Goal: Task Accomplishment & Management: Complete application form

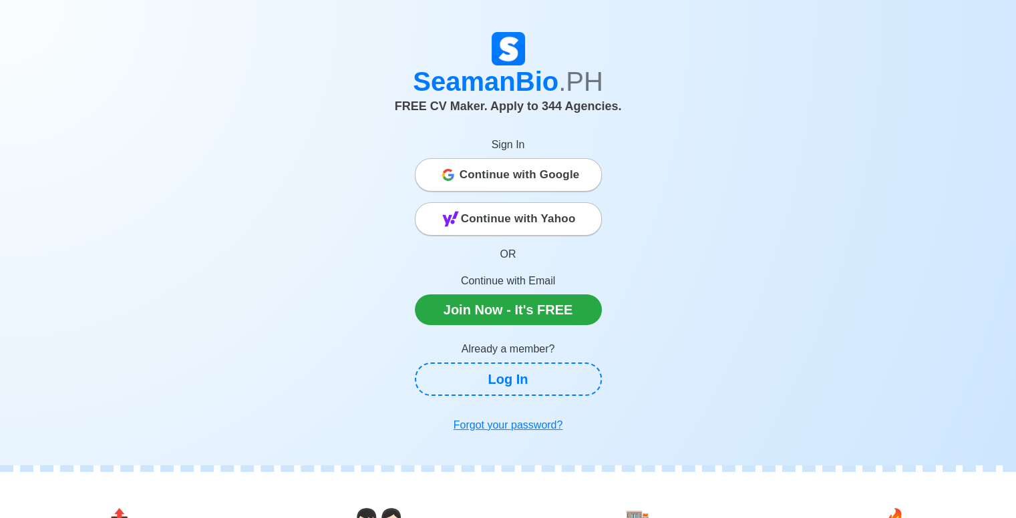
click at [541, 169] on span "Continue with Google" at bounding box center [519, 175] width 120 height 27
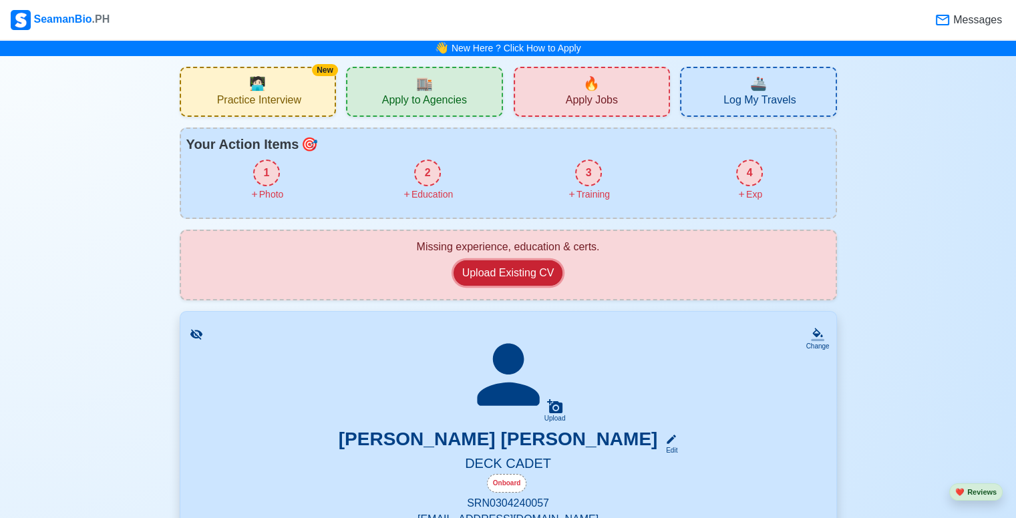
click at [527, 274] on button "Upload Existing CV" at bounding box center [508, 272] width 110 height 25
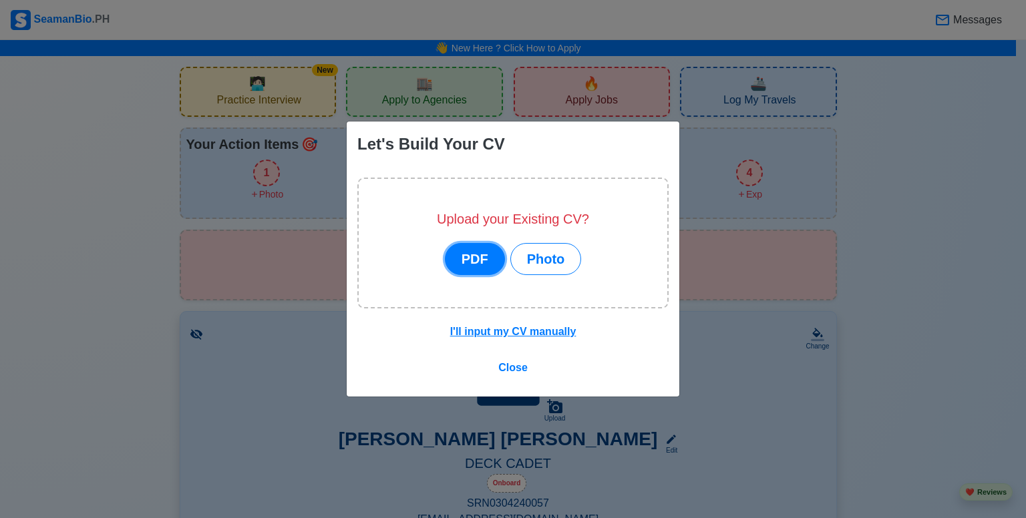
click at [491, 261] on button "PDF" at bounding box center [475, 259] width 60 height 32
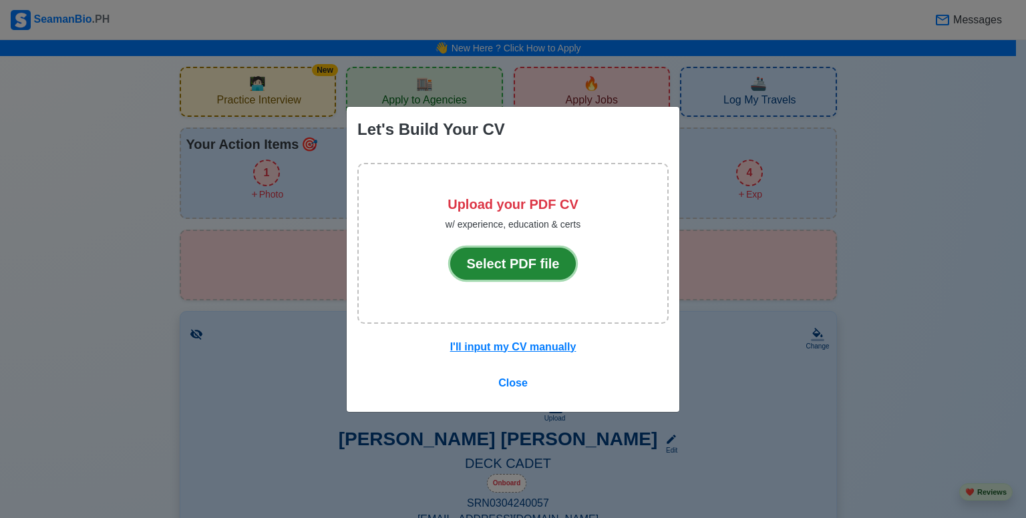
click at [491, 261] on button "Select PDF file" at bounding box center [513, 264] width 126 height 32
click at [482, 258] on button "Select PDF file" at bounding box center [513, 264] width 126 height 32
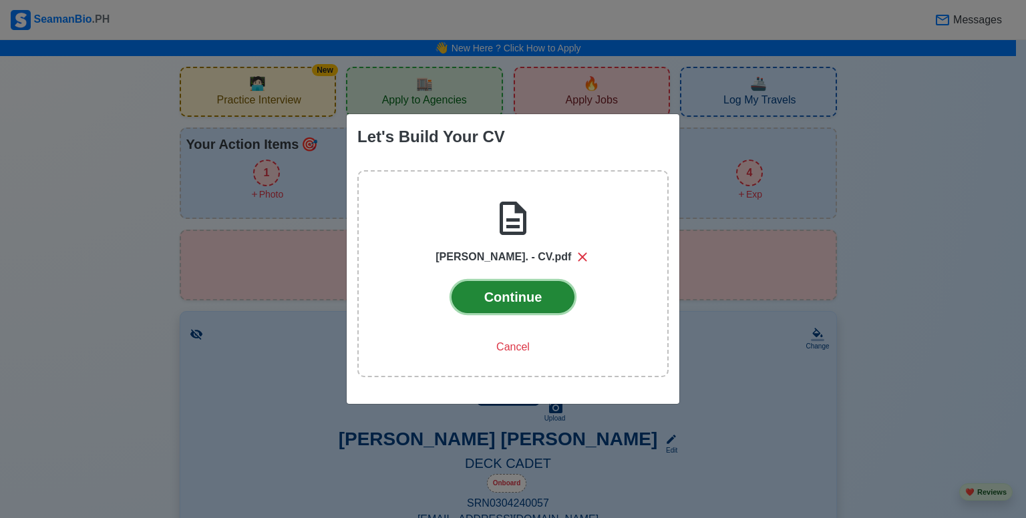
click at [497, 289] on button "Continue" at bounding box center [513, 297] width 124 height 32
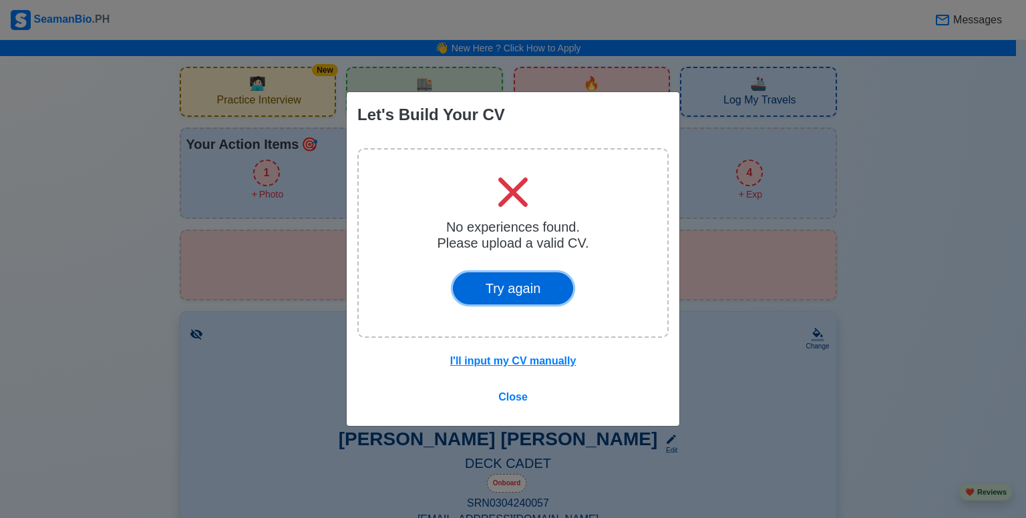
click at [511, 284] on button "Try again" at bounding box center [513, 288] width 121 height 32
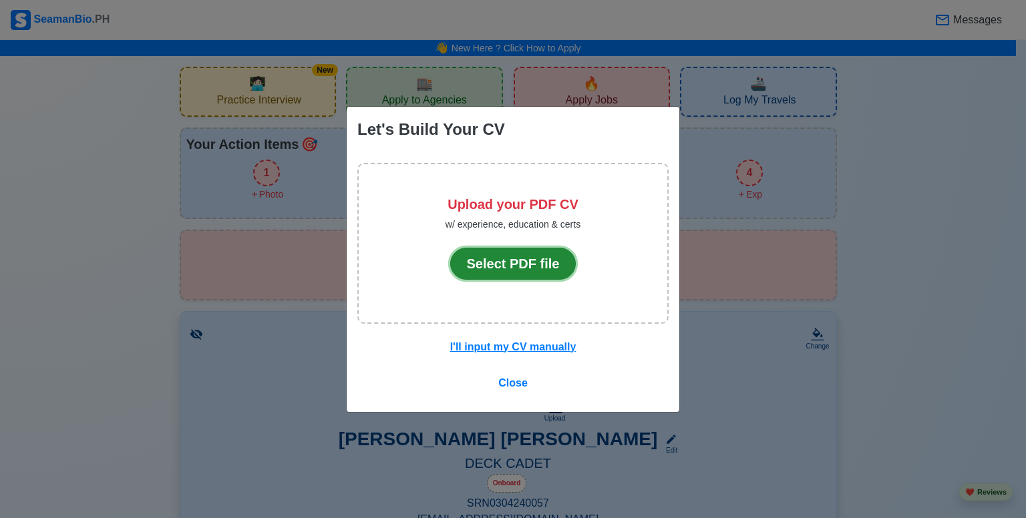
click at [506, 262] on button "Select PDF file" at bounding box center [513, 264] width 126 height 32
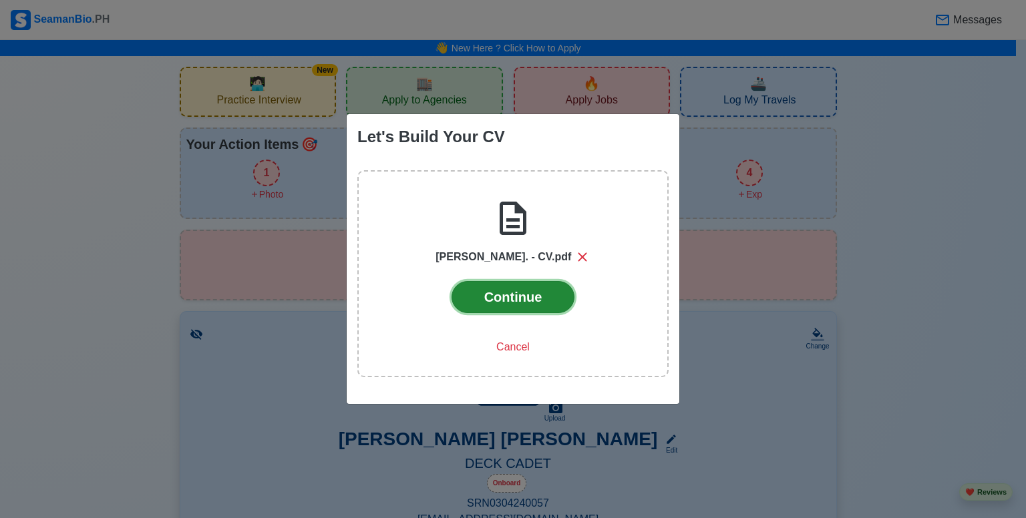
click at [522, 303] on button "Continue" at bounding box center [513, 297] width 124 height 32
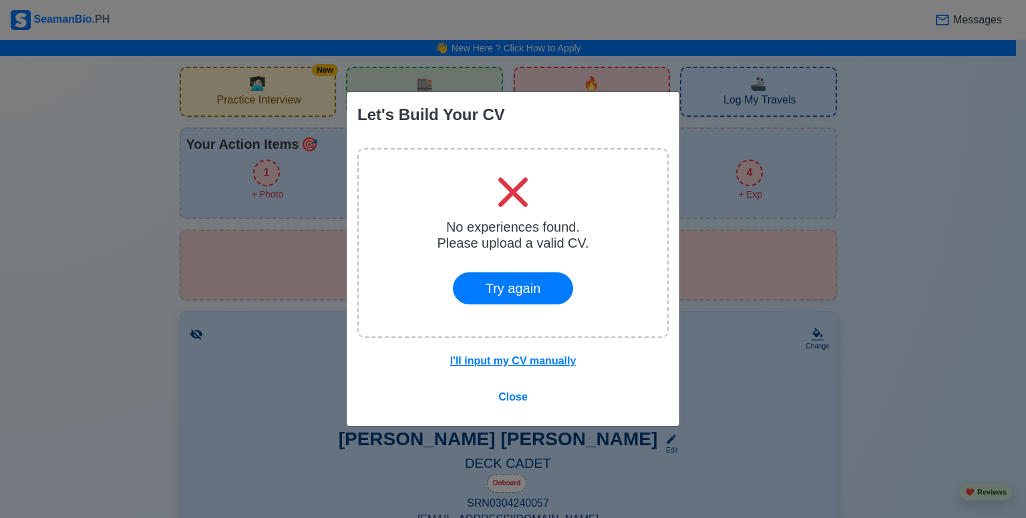
click at [628, 268] on div "No experiences found. Please upload a valid CV. Try again" at bounding box center [512, 243] width 311 height 190
click at [507, 394] on span "Close" at bounding box center [512, 396] width 29 height 11
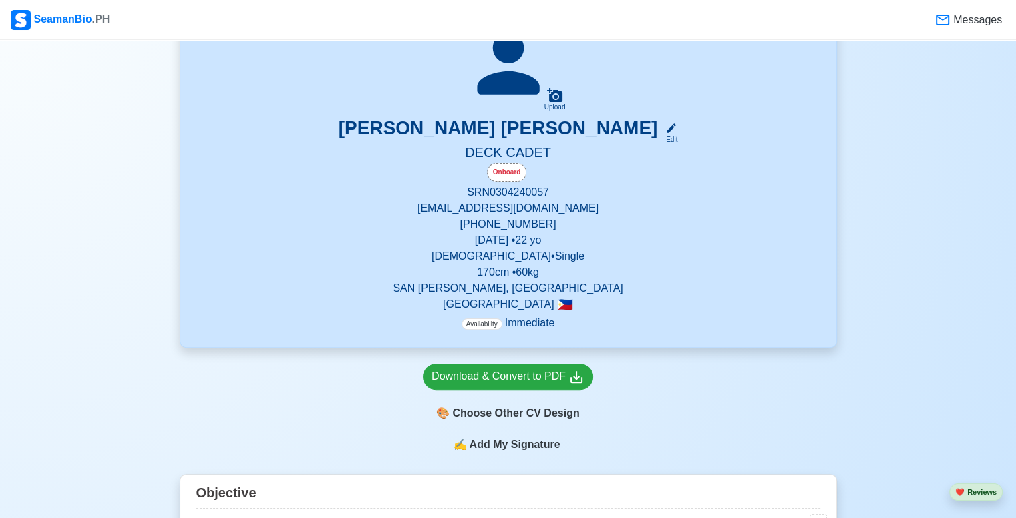
scroll to position [312, 0]
click at [524, 94] on icon at bounding box center [507, 62] width 93 height 93
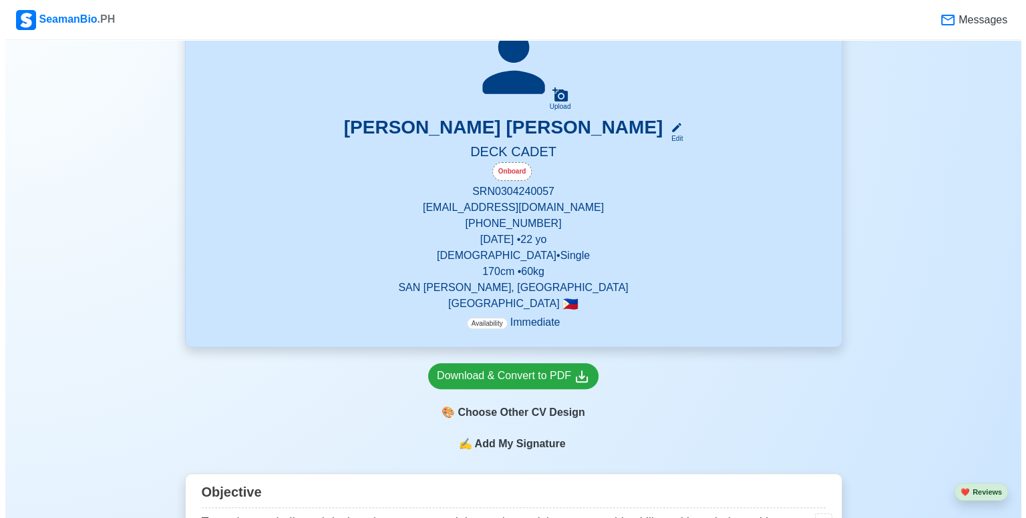
scroll to position [0, 0]
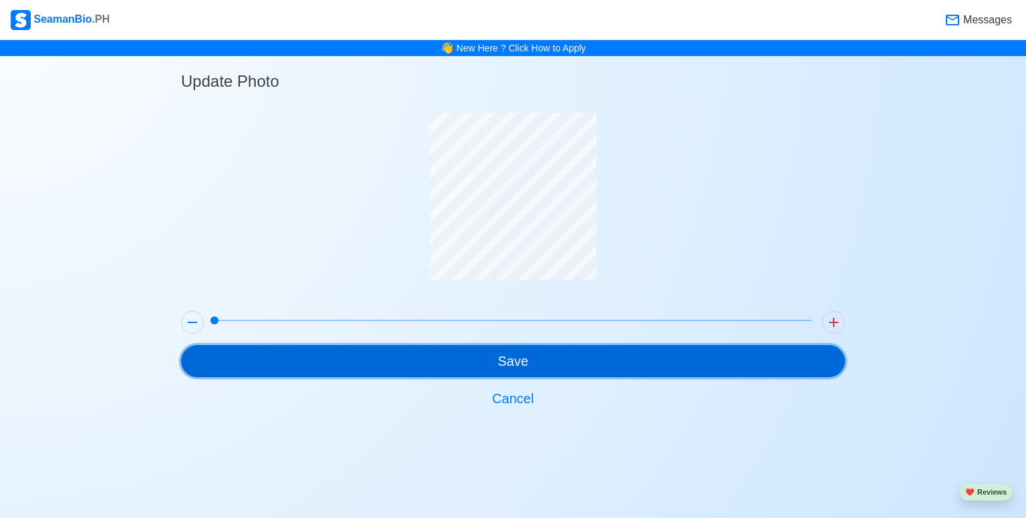
click at [431, 345] on button "Save" at bounding box center [513, 361] width 664 height 32
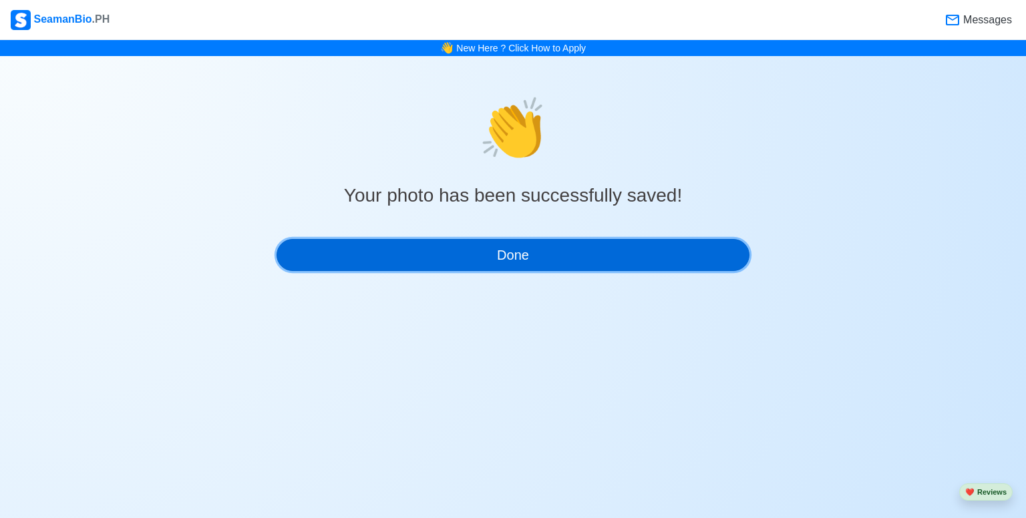
click at [456, 254] on button "Done" at bounding box center [512, 255] width 473 height 32
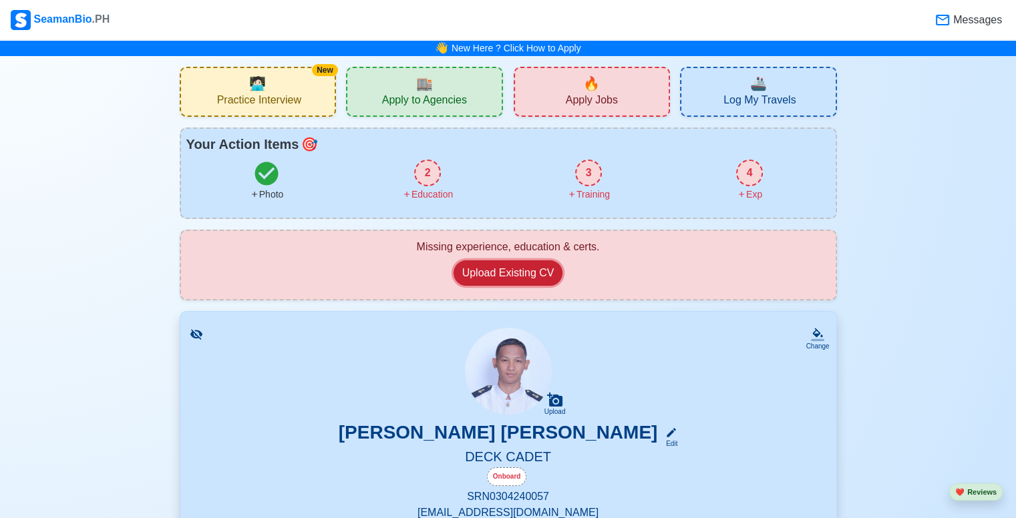
click at [513, 277] on button "Upload Existing CV" at bounding box center [508, 272] width 110 height 25
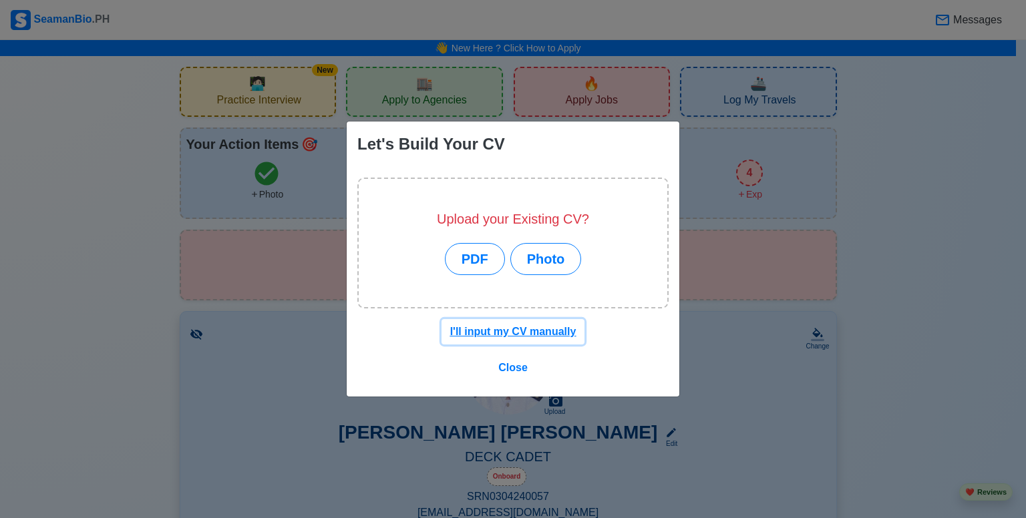
click at [515, 328] on u "I'll input my CV manually" at bounding box center [513, 331] width 126 height 11
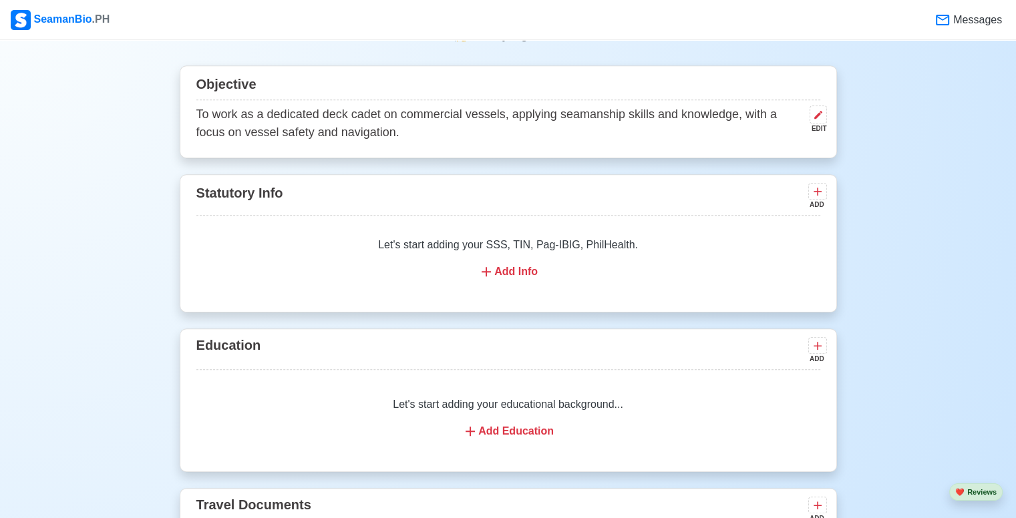
scroll to position [723, 0]
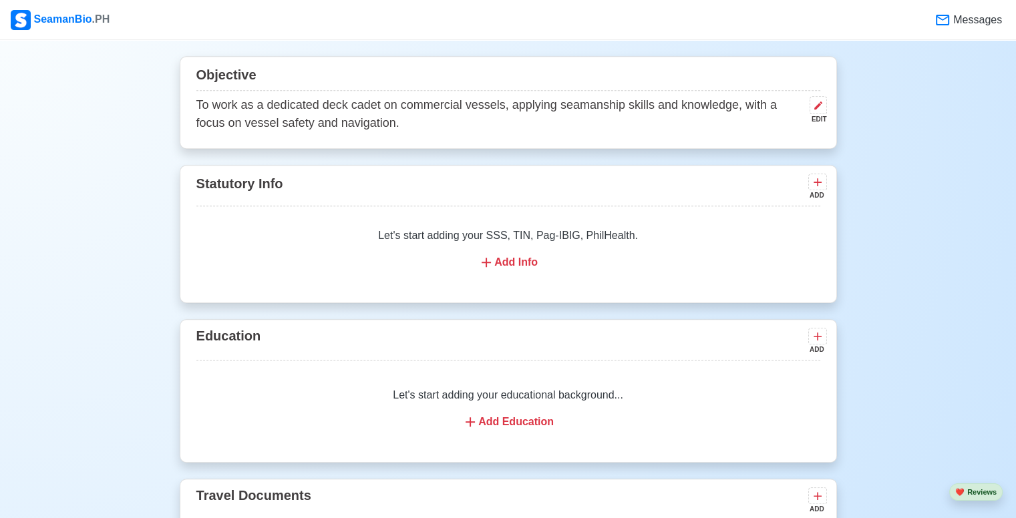
click at [505, 265] on div "Add Info" at bounding box center [508, 262] width 592 height 16
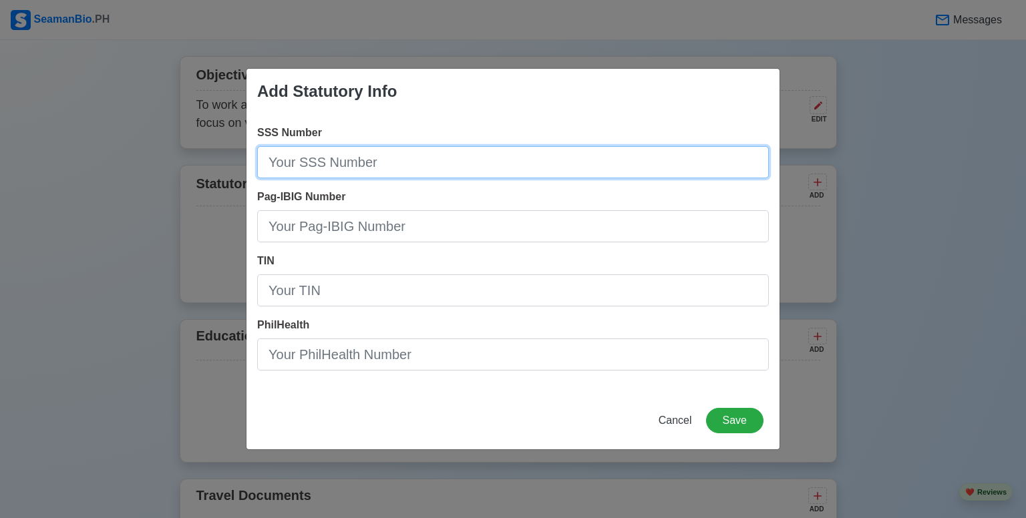
click at [404, 164] on input "SSS Number" at bounding box center [512, 162] width 511 height 32
type input "02-5576106-8"
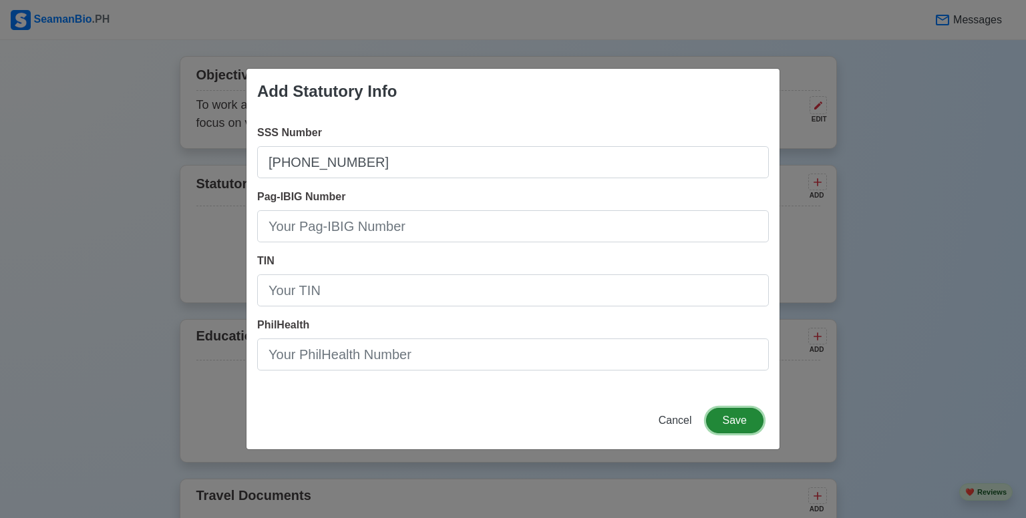
click at [756, 419] on button "Save" at bounding box center [734, 420] width 57 height 25
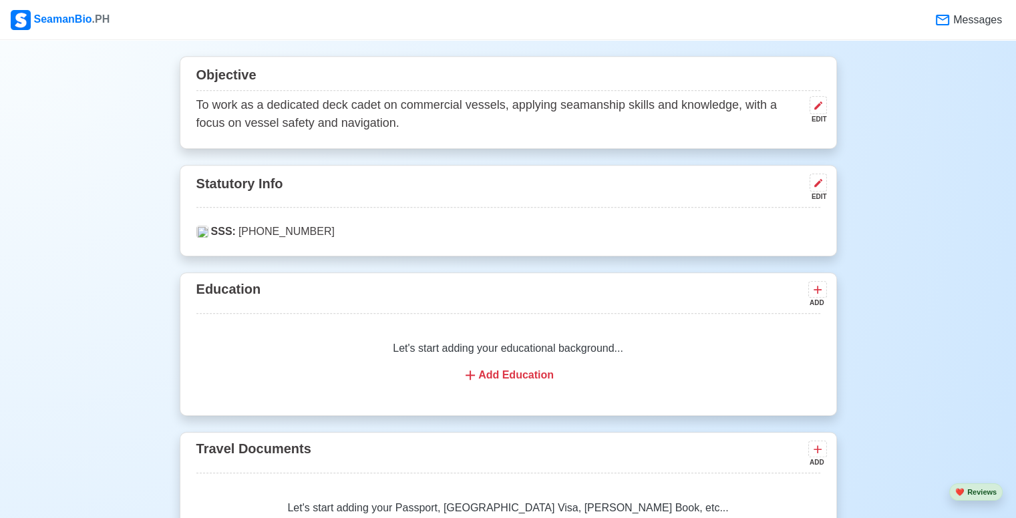
click at [481, 363] on div "Let's start adding your educational background... Add Education" at bounding box center [508, 362] width 624 height 75
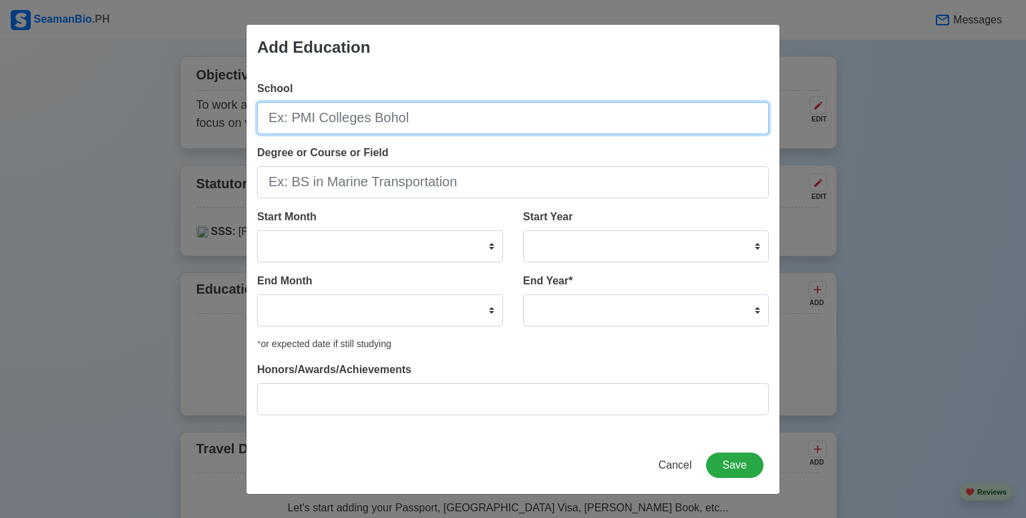
click at [389, 122] on input "School" at bounding box center [512, 118] width 511 height 32
click at [312, 108] on input "School" at bounding box center [512, 118] width 511 height 32
click at [315, 119] on input "central luzon college" at bounding box center [512, 118] width 511 height 32
click at [351, 122] on input "central luzon college" at bounding box center [512, 118] width 511 height 32
click at [275, 118] on input "central luzon College" at bounding box center [512, 118] width 511 height 32
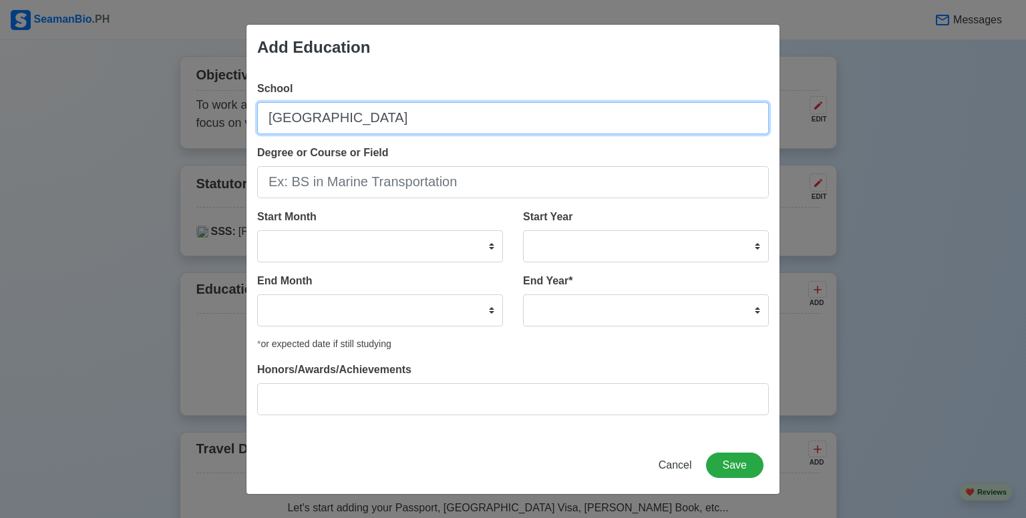
click at [402, 116] on input "Central luzon College" at bounding box center [512, 118] width 511 height 32
type input "Central luzon College of Science And Technology"
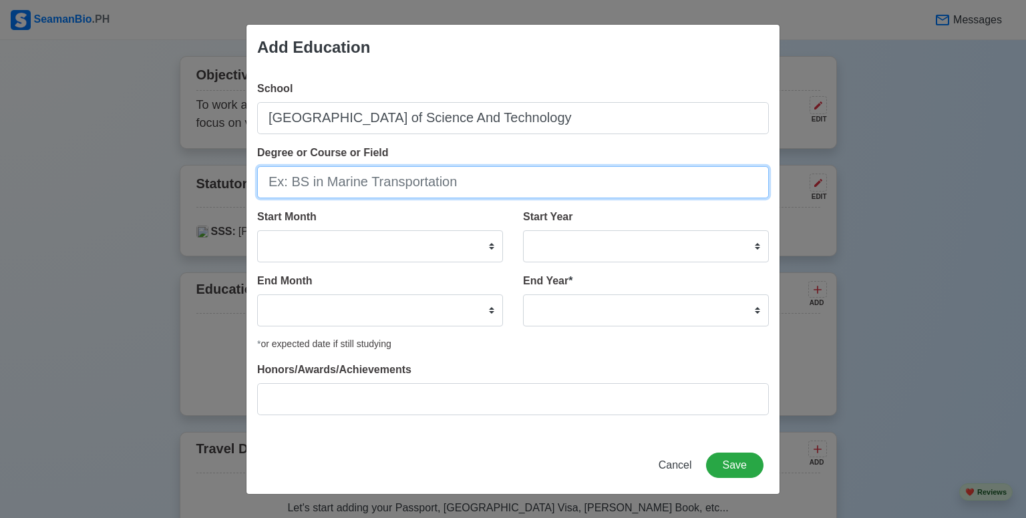
click at [405, 172] on input "Degree or Course or Field" at bounding box center [512, 182] width 511 height 32
type input "B"
type input "BS in Maritime Transportation"
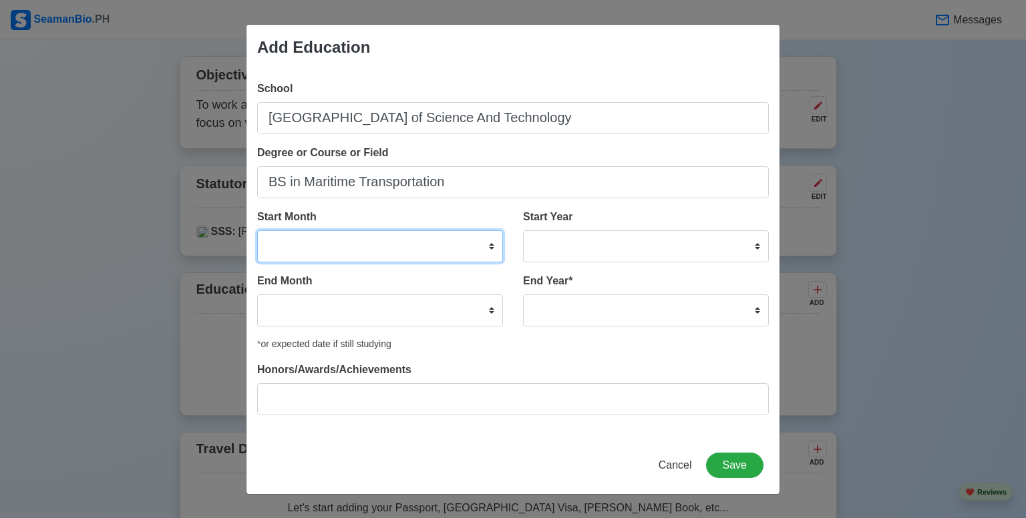
click at [384, 252] on select "January February March April May June July August September October November De…" at bounding box center [380, 246] width 246 height 32
click at [704, 207] on div "School Central luzon College of Science And Technology Degree or Course or Fiel…" at bounding box center [512, 253] width 533 height 367
click at [467, 245] on select "January February March April May June July August September October November De…" at bounding box center [380, 246] width 246 height 32
select select "June"
click at [257, 230] on select "January February March April May June July August September October November De…" at bounding box center [380, 246] width 246 height 32
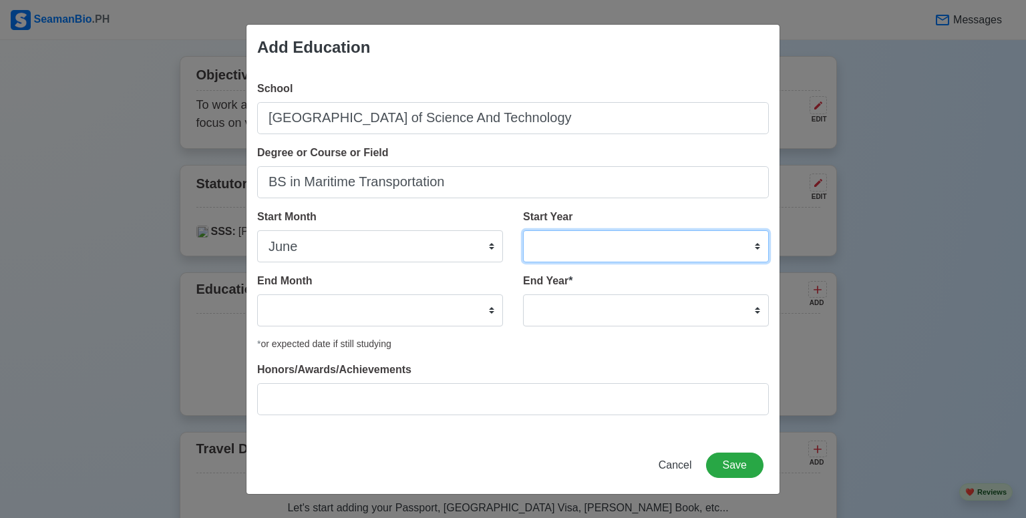
click at [590, 236] on select "2025 2024 2023 2022 2021 2020 2019 2018 2017 2016 2015 2014 2013 2012 2011 2010…" at bounding box center [646, 246] width 246 height 32
select select "2021"
click at [523, 230] on select "2025 2024 2023 2022 2021 2020 2019 2018 2017 2016 2015 2014 2013 2012 2011 2010…" at bounding box center [646, 246] width 246 height 32
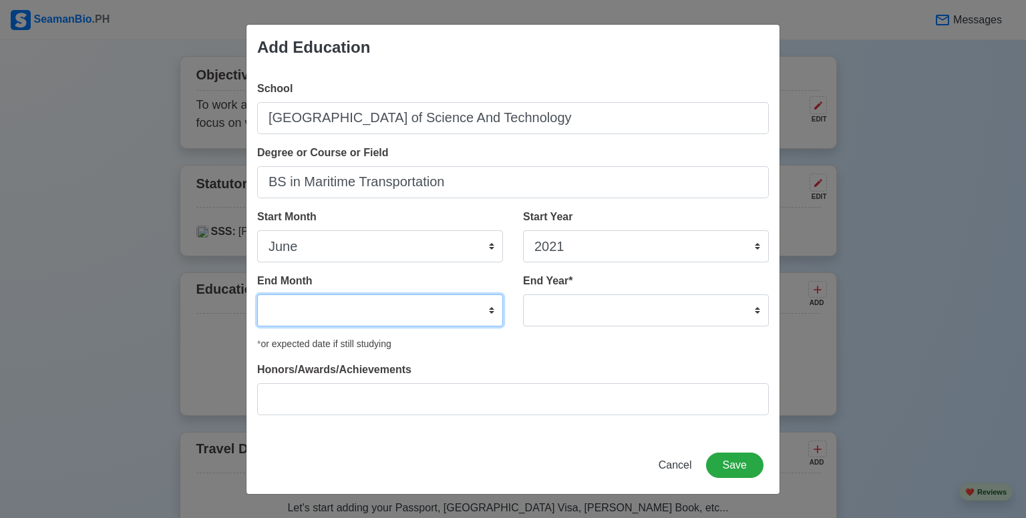
click at [412, 304] on select "January February March April May June July August September October November De…" at bounding box center [380, 310] width 246 height 32
select select "August"
click at [257, 294] on select "January February March April May June July August September October November De…" at bounding box center [380, 310] width 246 height 32
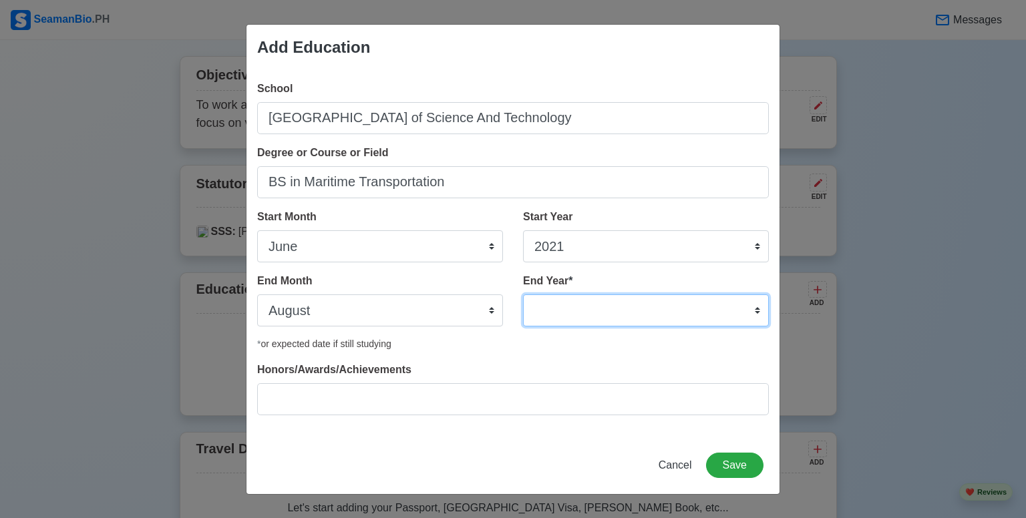
click at [570, 298] on select "2035 2034 2033 2032 2031 2030 2029 2028 2027 2026 2025 2024 2023 2022 2021 2020…" at bounding box center [646, 310] width 246 height 32
select select "2025"
click at [523, 294] on select "2035 2034 2033 2032 2031 2030 2029 2028 2027 2026 2025 2024 2023 2022 2021 2020…" at bounding box center [646, 310] width 246 height 32
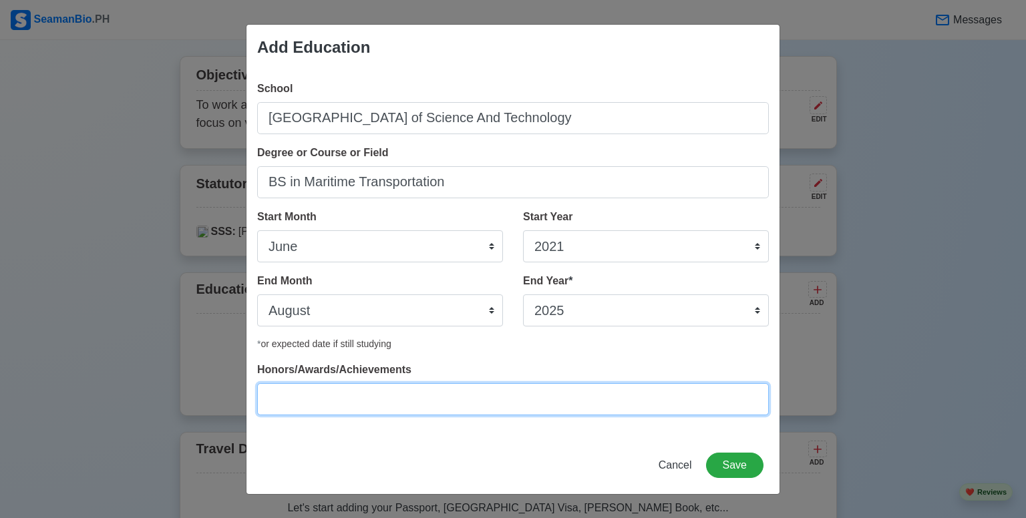
click at [393, 389] on input "Honors/Awards/Achievements" at bounding box center [512, 399] width 511 height 32
type input "n"
type input "N/A"
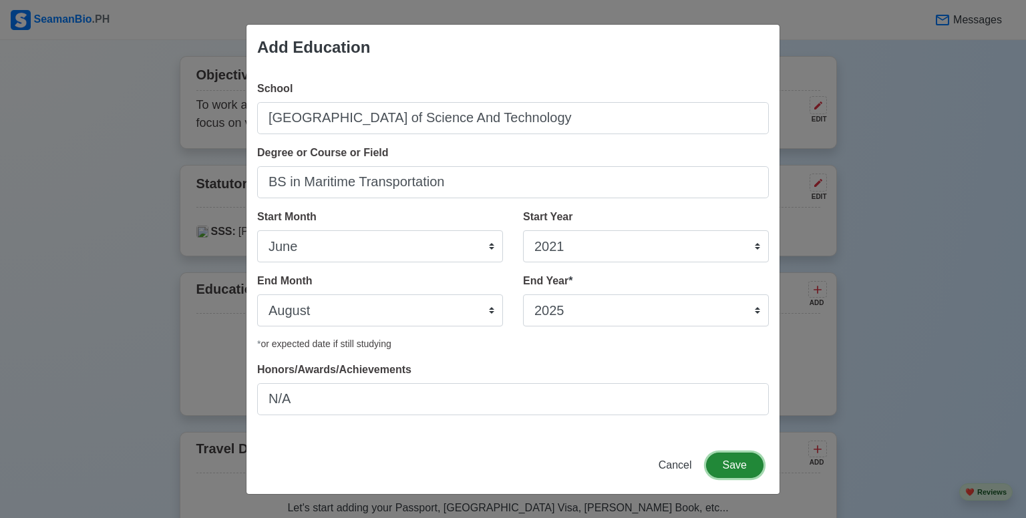
click at [715, 453] on button "Save" at bounding box center [734, 465] width 57 height 25
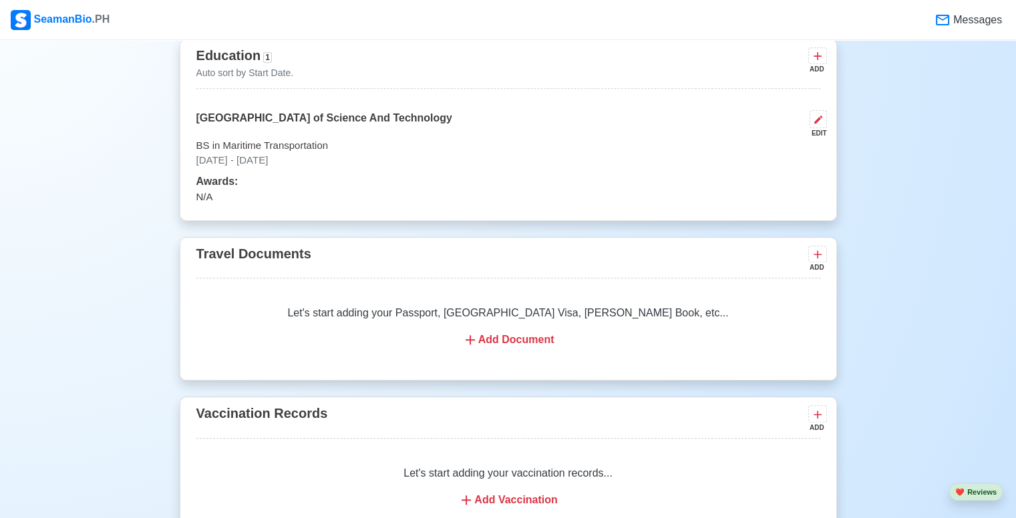
scroll to position [957, 0]
click at [491, 337] on div "Add Document" at bounding box center [508, 339] width 592 height 16
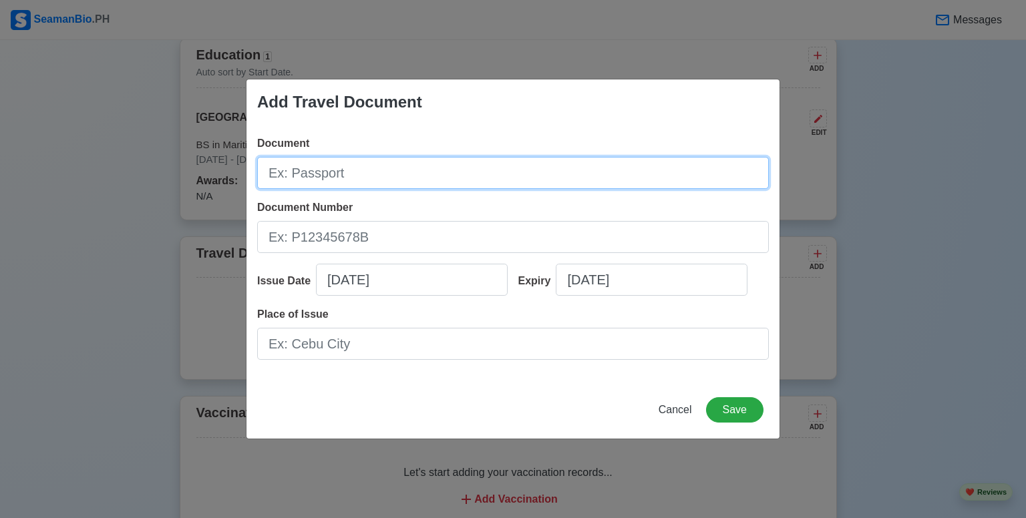
click at [361, 178] on input "Document" at bounding box center [512, 173] width 511 height 32
type input "Passporte"
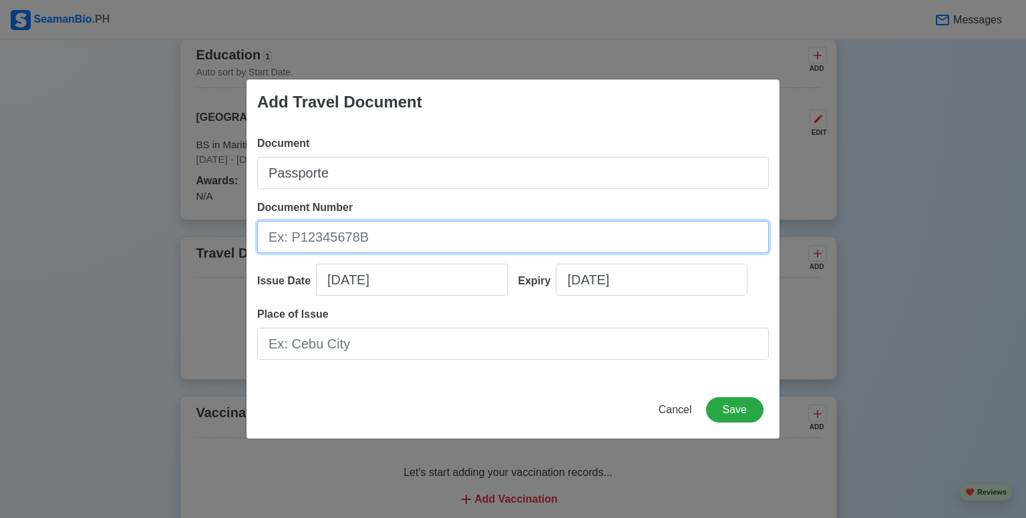
click at [349, 225] on input "Document Number" at bounding box center [512, 237] width 511 height 32
type input "P0065107D"
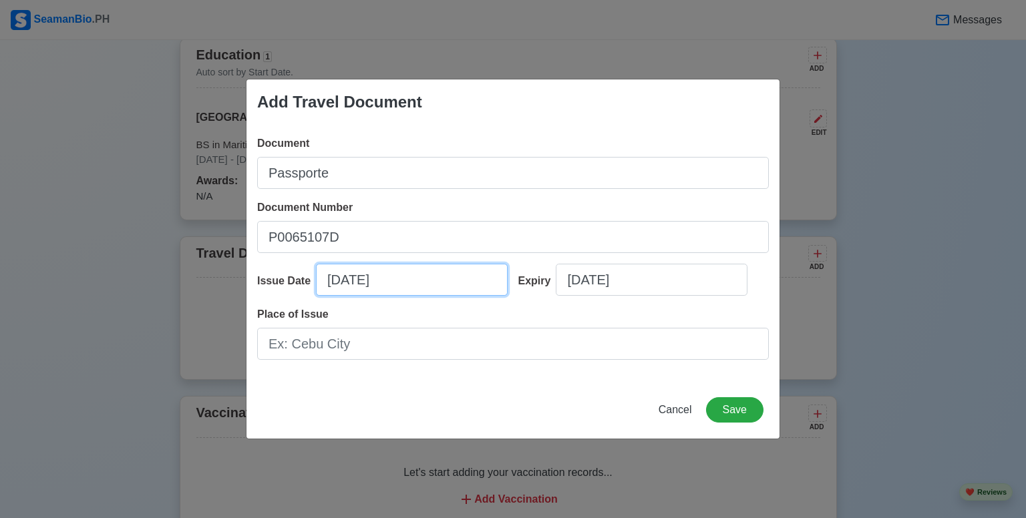
click at [351, 289] on input "10/05/2025" at bounding box center [412, 280] width 192 height 32
select select "****"
select select "*******"
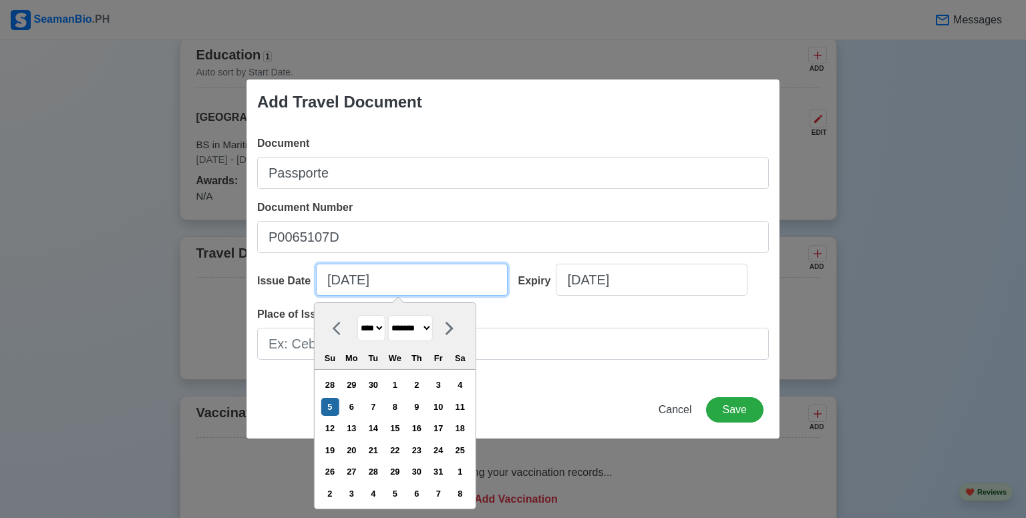
click at [334, 284] on input "10/05/2025" at bounding box center [412, 280] width 192 height 32
type input "1120/05/2025"
click at [385, 323] on select "**** **** **** **** **** **** **** **** **** **** **** **** **** **** **** ****…" at bounding box center [371, 328] width 28 height 26
click at [411, 325] on select "******* ******** ***** ***** *** **** **** ****** ********* ******* ******** **…" at bounding box center [410, 328] width 45 height 26
select select "****"
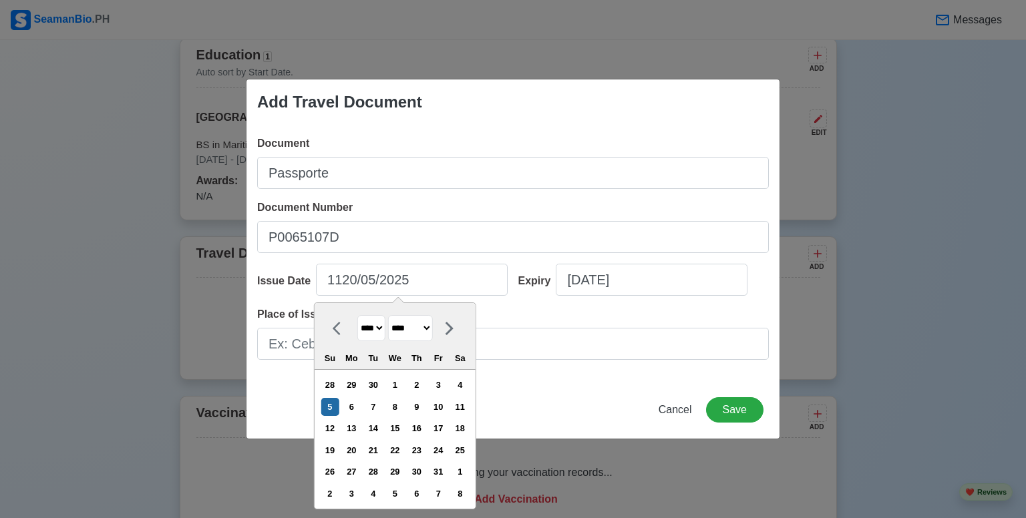
click at [393, 315] on select "******* ******** ***** ***** *** **** **** ****** ********* ******* ******** **…" at bounding box center [410, 328] width 45 height 26
click at [469, 398] on div "12" at bounding box center [460, 407] width 18 height 18
type input "07/12/2025"
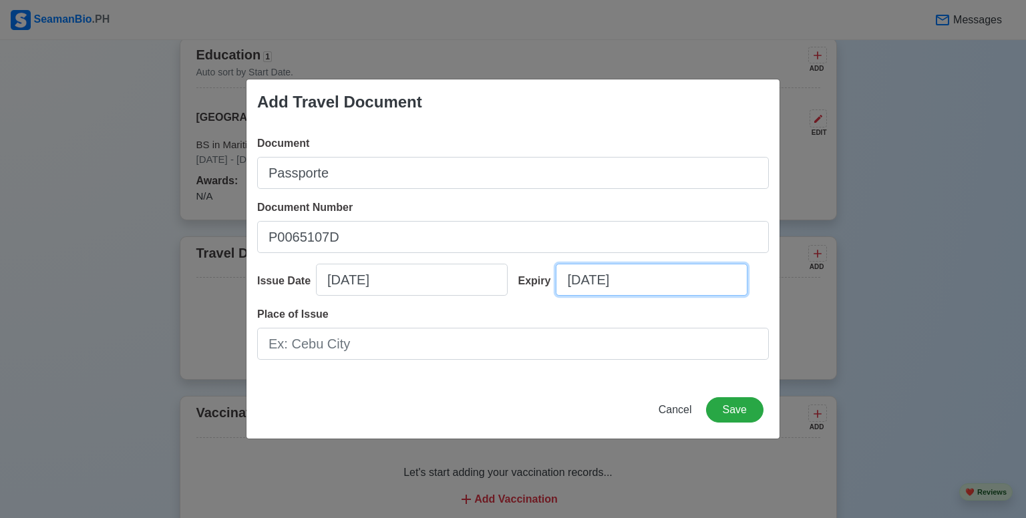
select select "****"
select select "*******"
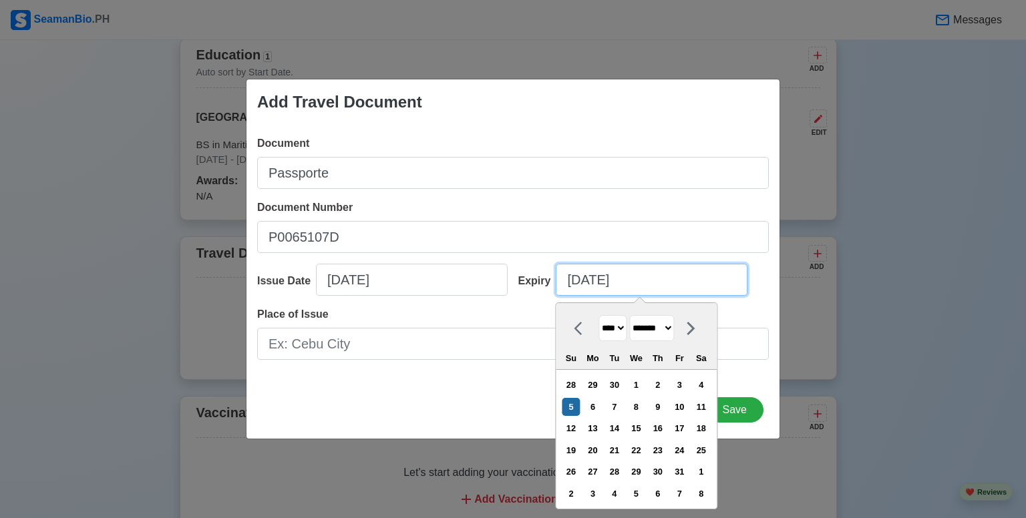
click at [584, 285] on input "10/05/2025" at bounding box center [652, 280] width 192 height 32
click at [617, 335] on select "**** **** **** **** **** **** **** **** **** **** **** **** **** **** **** ****…" at bounding box center [612, 328] width 28 height 26
select select "****"
click at [598, 315] on select "**** **** **** **** **** **** **** **** **** **** **** **** **** **** **** ****…" at bounding box center [612, 328] width 28 height 26
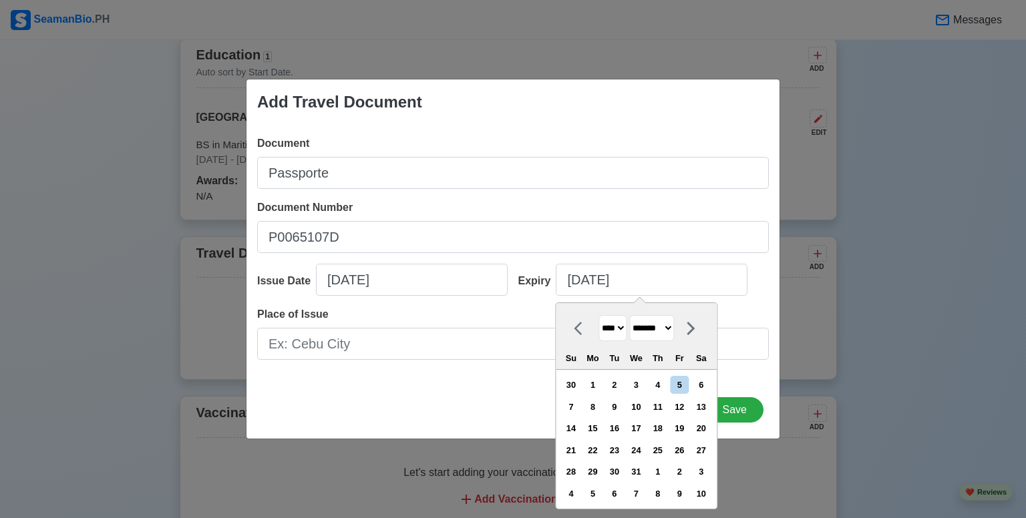
click at [658, 327] on select "******* ******** ***** ***** *** **** **** ****** ********* ******* ******** **…" at bounding box center [651, 328] width 45 height 26
select select "****"
click at [634, 315] on select "******* ******** ***** ***** *** **** **** ****** ********* ******* ******** **…" at bounding box center [651, 328] width 45 height 26
click at [640, 407] on div "11" at bounding box center [636, 407] width 18 height 18
type input "07/11/2035"
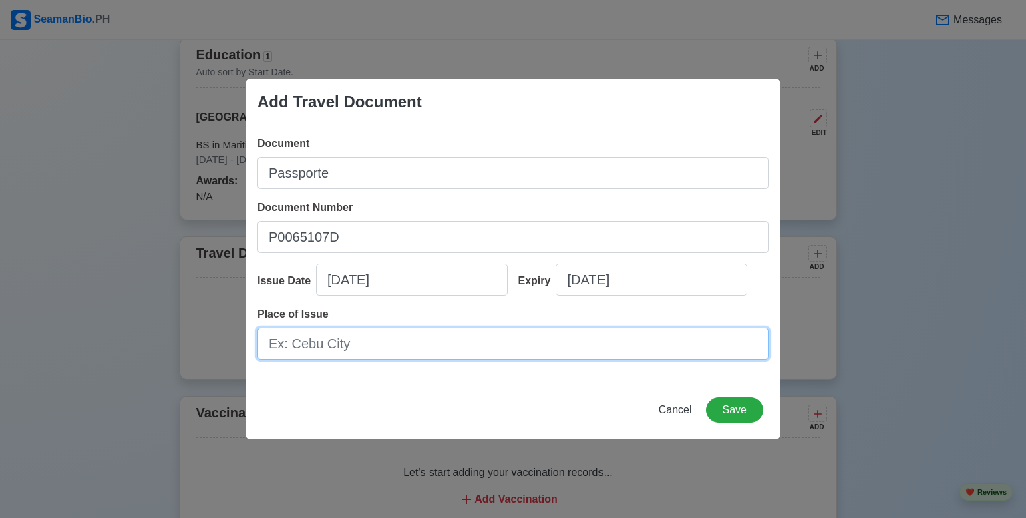
click at [576, 339] on input "Place of Issue" at bounding box center [512, 344] width 511 height 32
type input "DFA OLONGAPO"
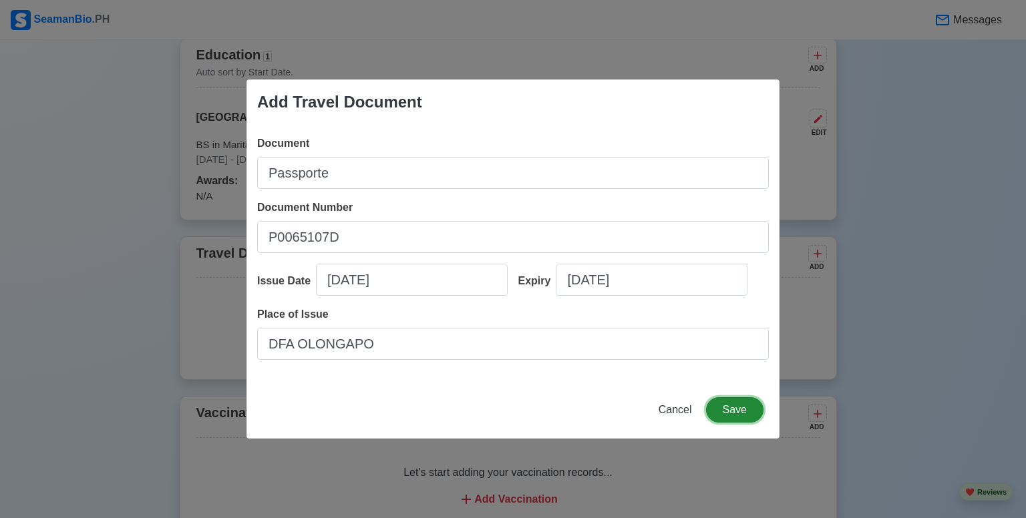
click at [743, 417] on button "Save" at bounding box center [734, 409] width 57 height 25
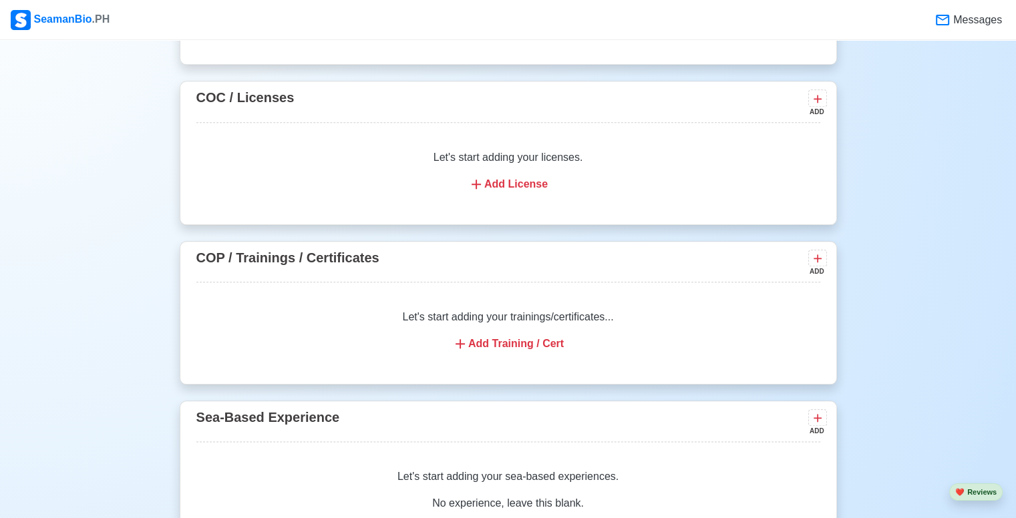
scroll to position [1465, 0]
click at [536, 343] on div "Add Training / Cert" at bounding box center [508, 343] width 592 height 16
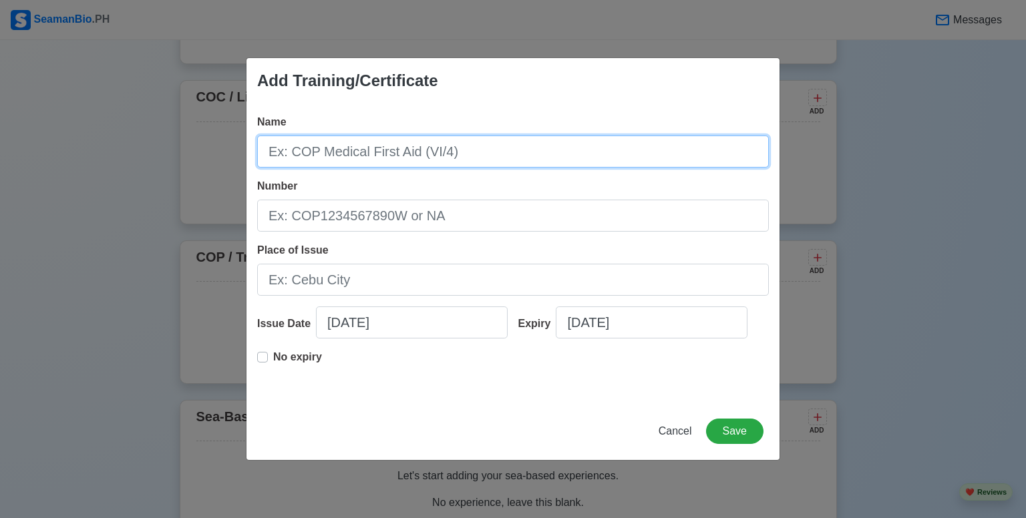
click at [367, 148] on input "Name" at bounding box center [512, 152] width 511 height 32
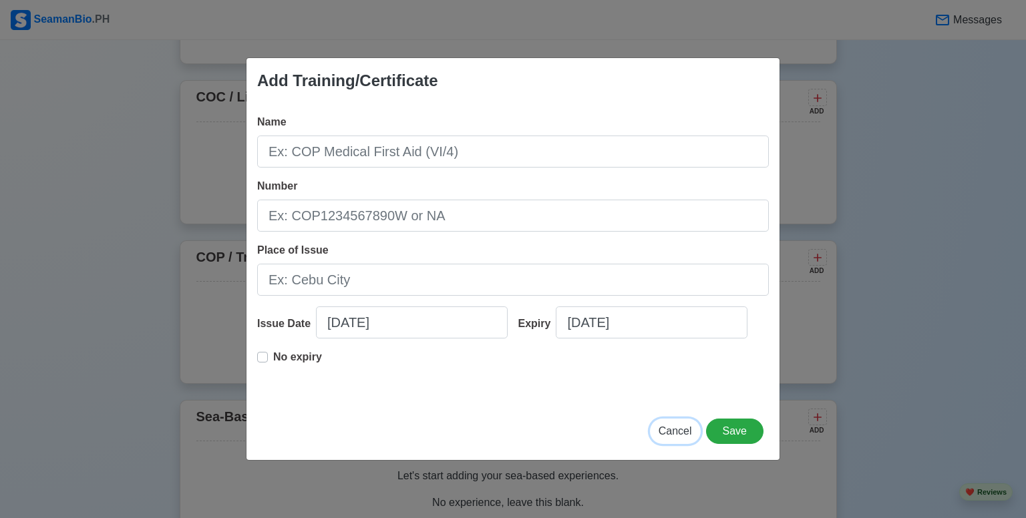
click at [657, 432] on button "Cancel" at bounding box center [675, 431] width 51 height 25
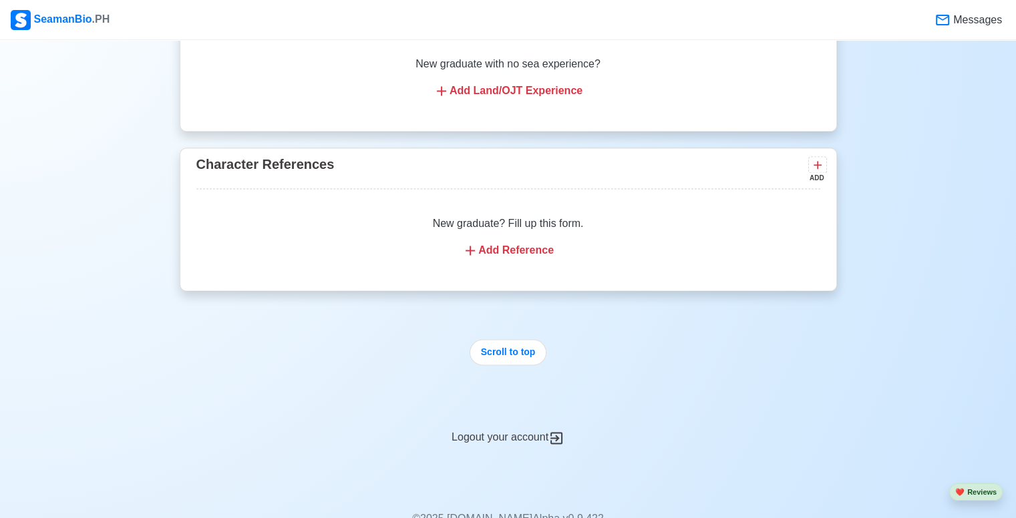
scroll to position [2071, 0]
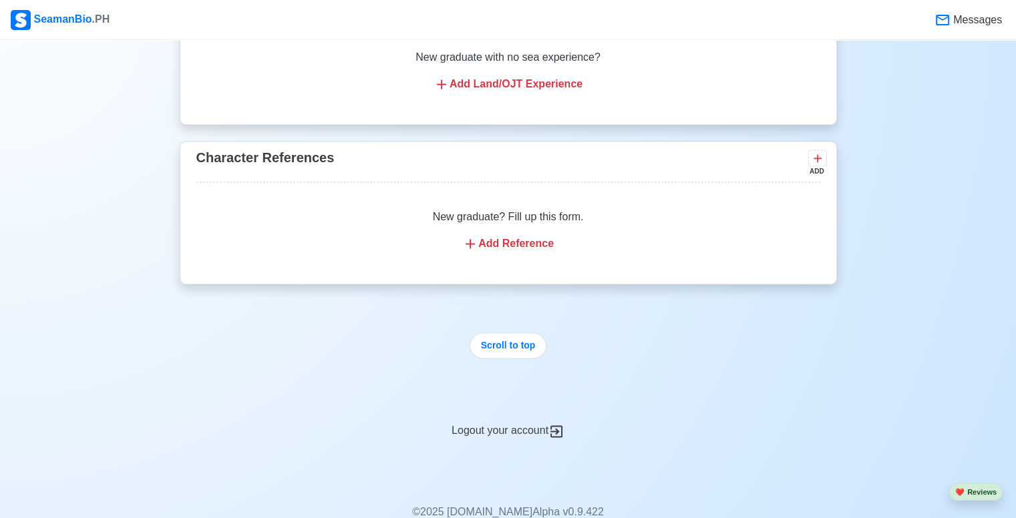
click at [514, 238] on div "Add Reference" at bounding box center [508, 244] width 592 height 16
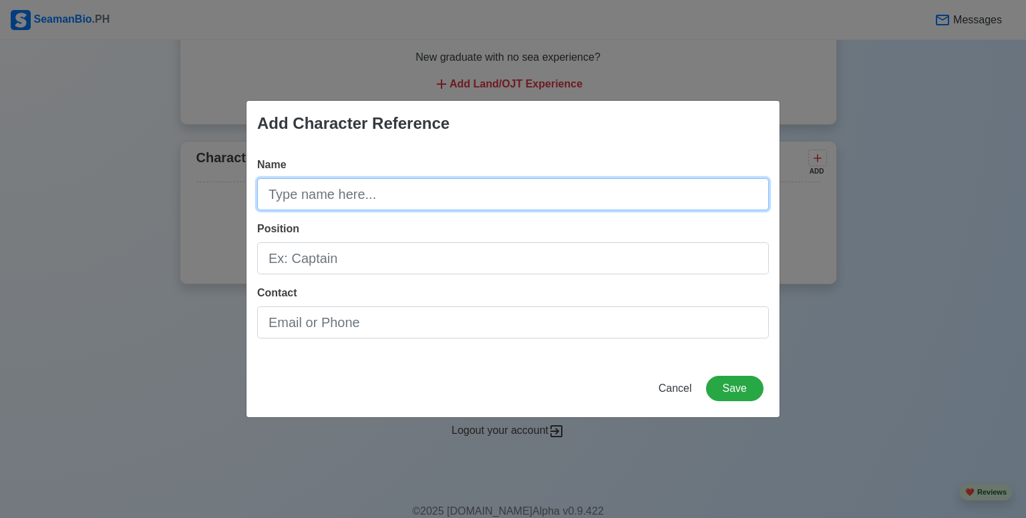
click at [421, 196] on input "Name" at bounding box center [512, 194] width 511 height 32
type input "ADRIANNE LLOYD G. ALFEROS"
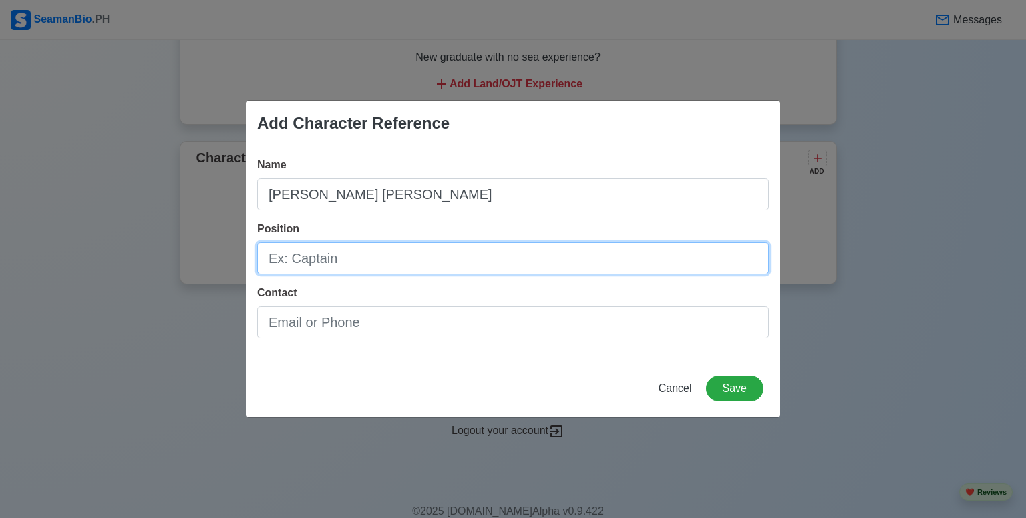
click at [388, 254] on input "Position" at bounding box center [512, 258] width 511 height 32
type input "DECK CADET"
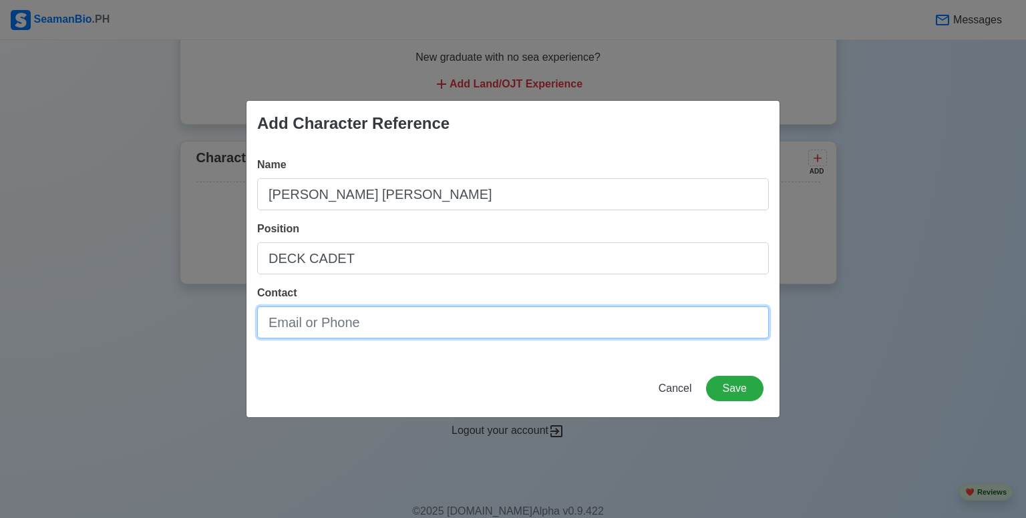
click at [361, 310] on input "Contact" at bounding box center [512, 322] width 511 height 32
type input "adrianne.alferos24@gmail.com/09286843647"
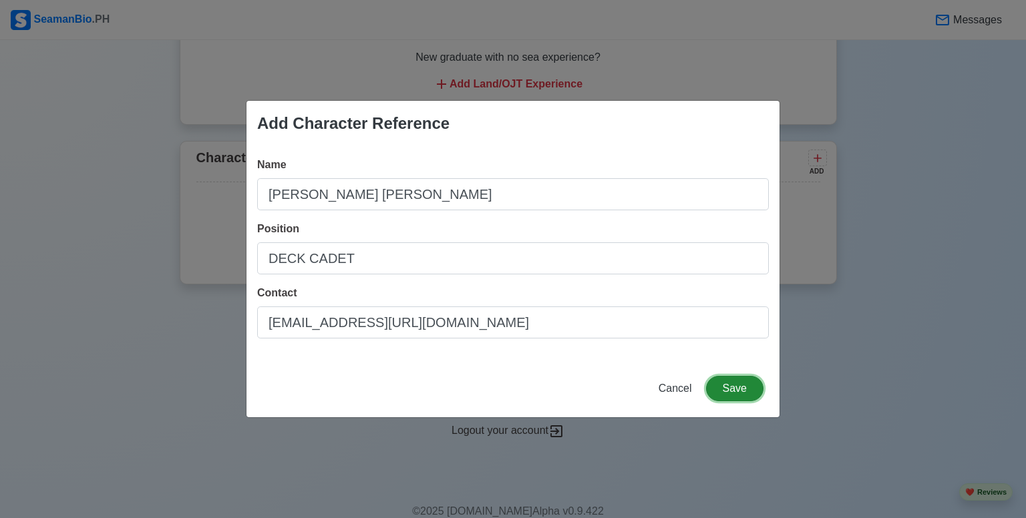
click at [738, 383] on button "Save" at bounding box center [734, 388] width 57 height 25
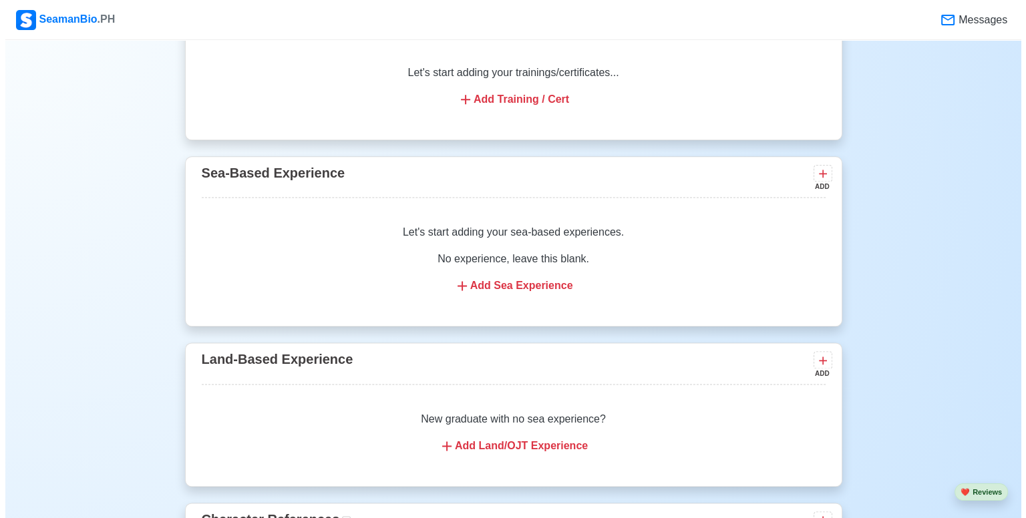
scroll to position [1708, 0]
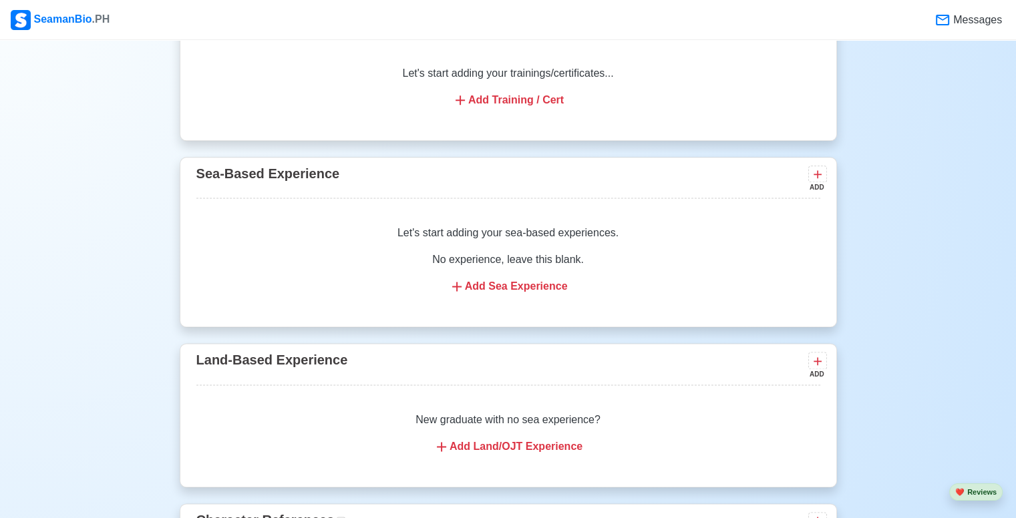
click at [545, 290] on div "Add Sea Experience" at bounding box center [508, 286] width 592 height 16
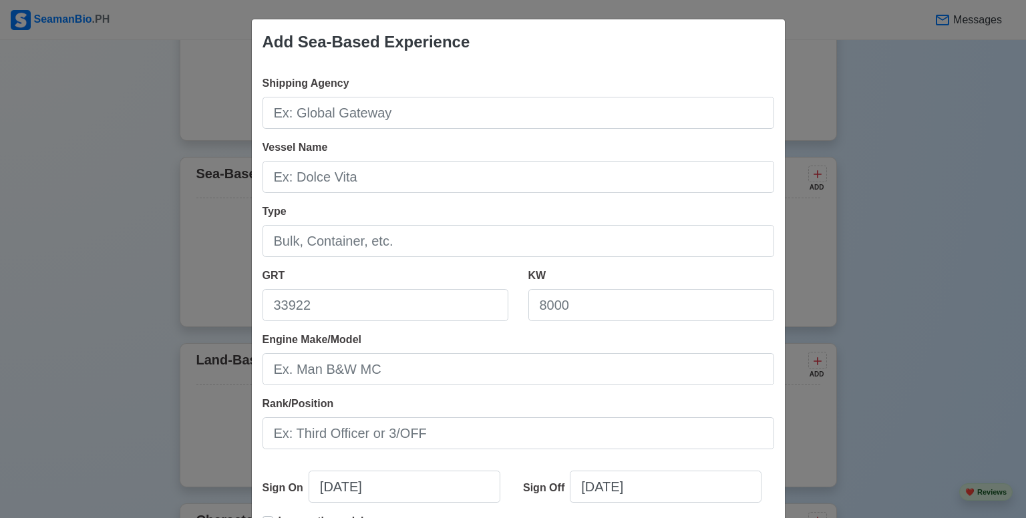
click at [994, 108] on div "Add Sea-Based Experience Shipping Agency Vessel Name Type GRT KW Engine Make/Mo…" at bounding box center [513, 259] width 1026 height 518
click at [896, 114] on div "Add Sea-Based Experience Shipping Agency Vessel Name Type GRT KW Engine Make/Mo…" at bounding box center [513, 259] width 1026 height 518
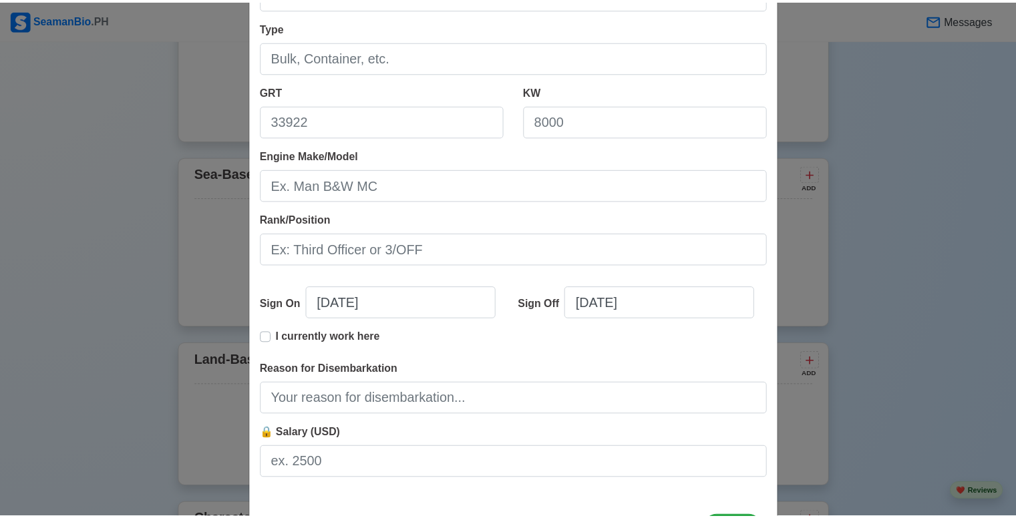
scroll to position [242, 0]
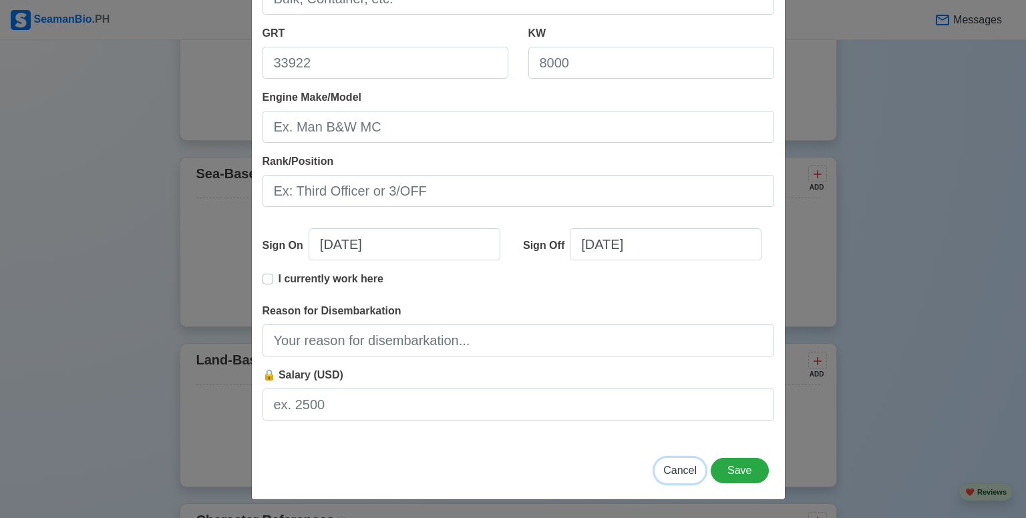
click at [670, 473] on span "Cancel" at bounding box center [679, 470] width 33 height 11
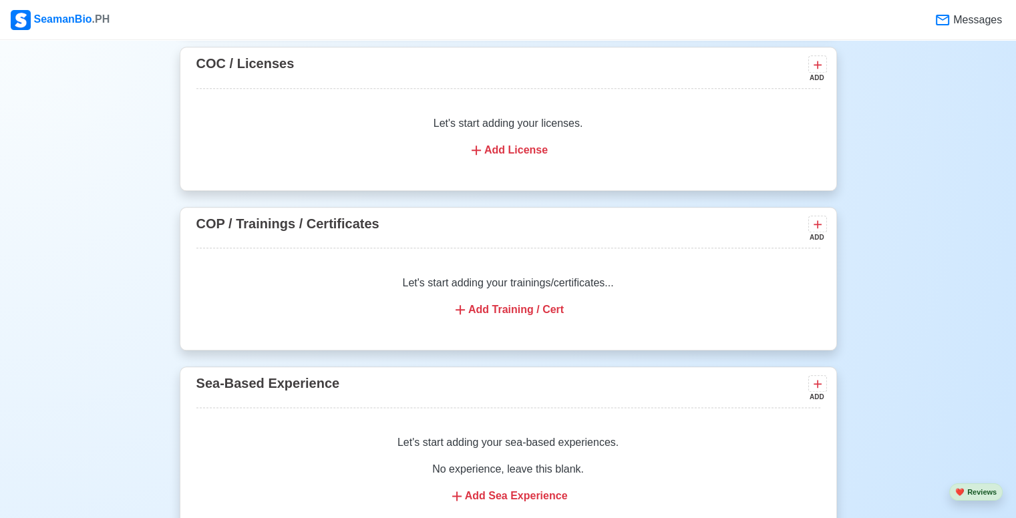
scroll to position [1499, 0]
click at [491, 298] on div "Let's start adding your trainings/certificates... Add Training / Cert" at bounding box center [508, 295] width 624 height 75
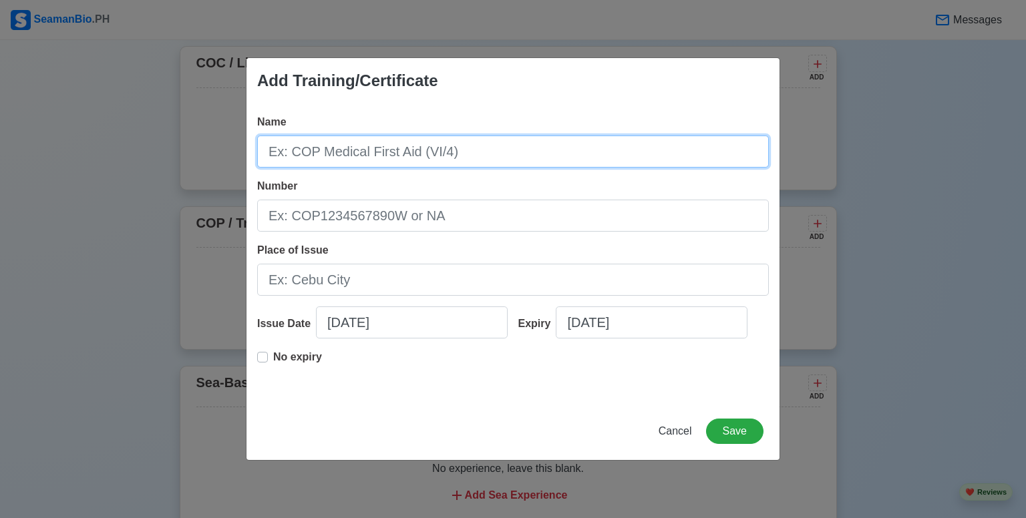
click at [381, 142] on input "Name" at bounding box center [512, 152] width 511 height 32
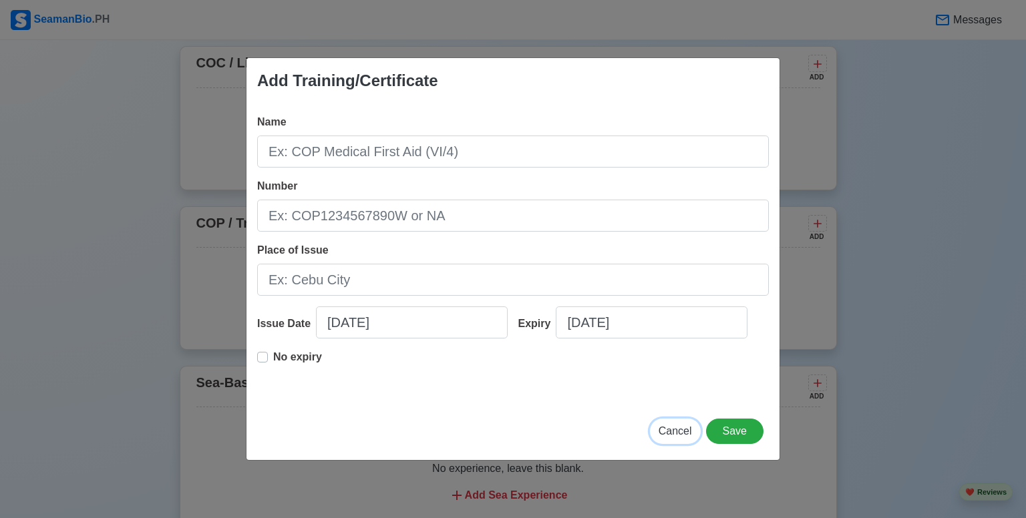
click at [656, 436] on button "Cancel" at bounding box center [675, 431] width 51 height 25
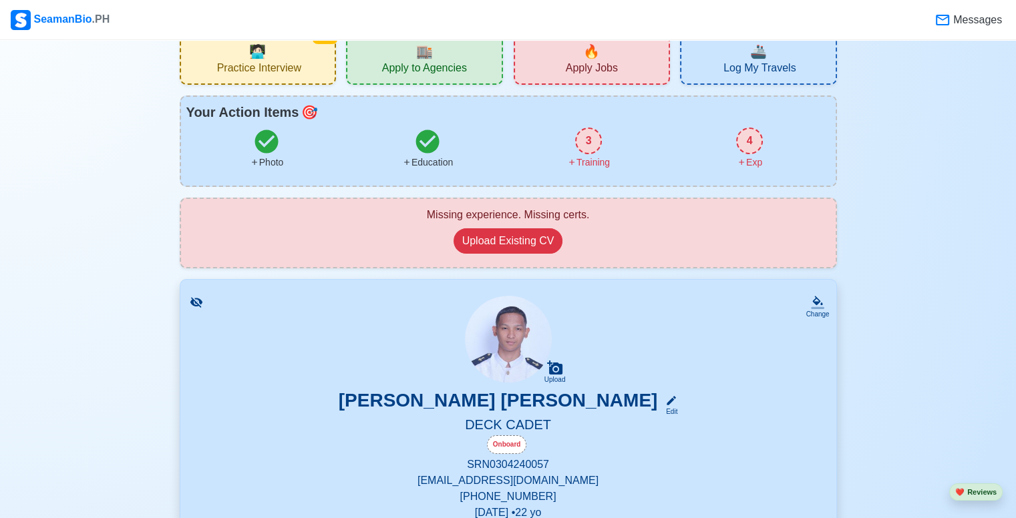
scroll to position [0, 0]
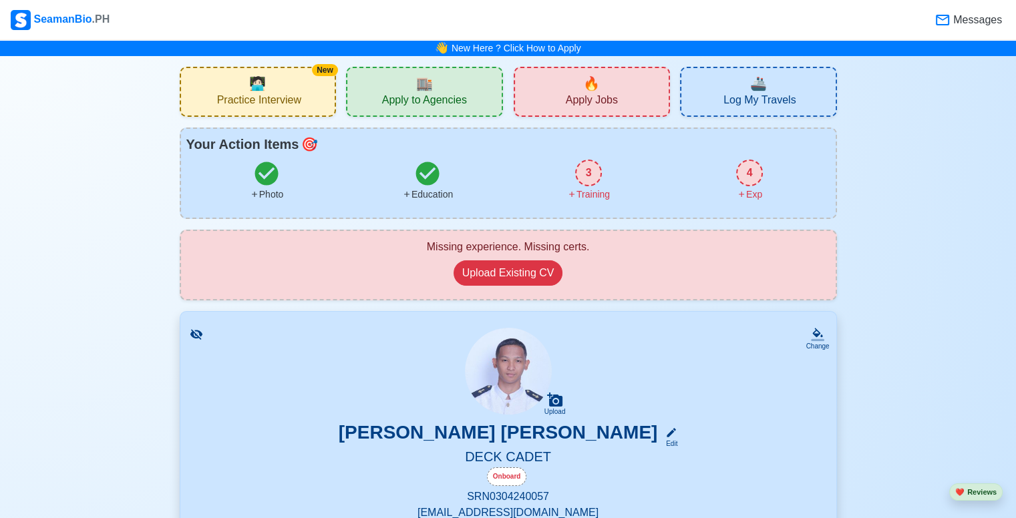
click at [256, 99] on span "Practice Interview" at bounding box center [259, 101] width 84 height 17
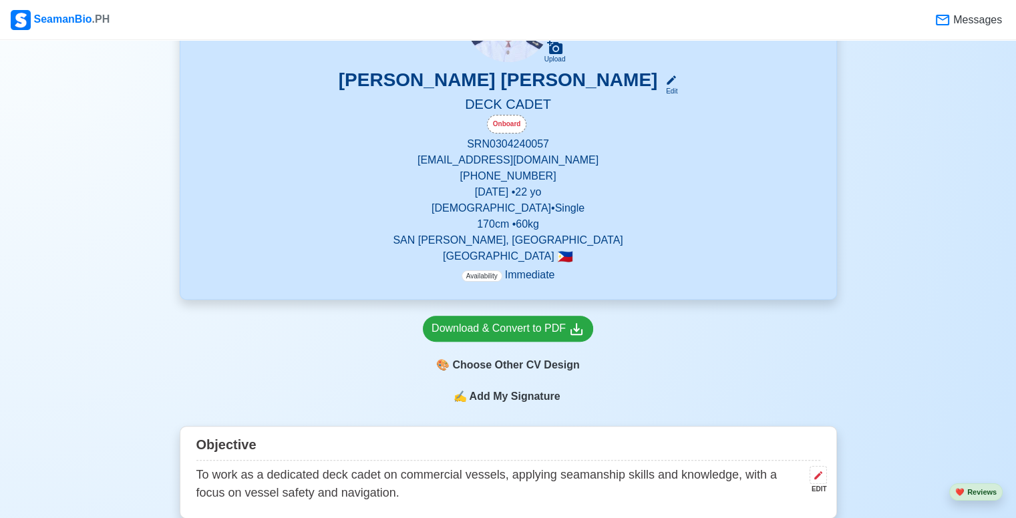
scroll to position [361, 0]
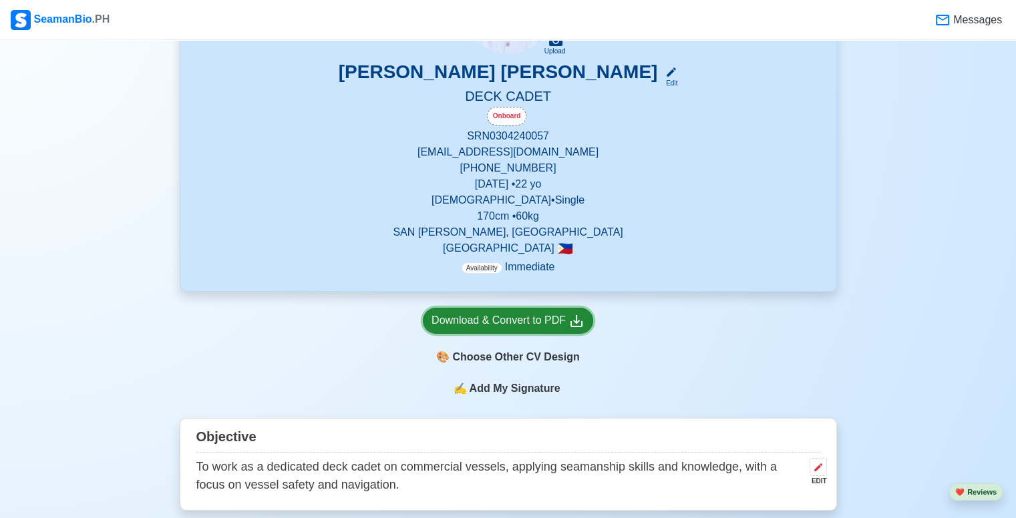
click at [520, 325] on div "Download & Convert to PDF" at bounding box center [507, 321] width 153 height 17
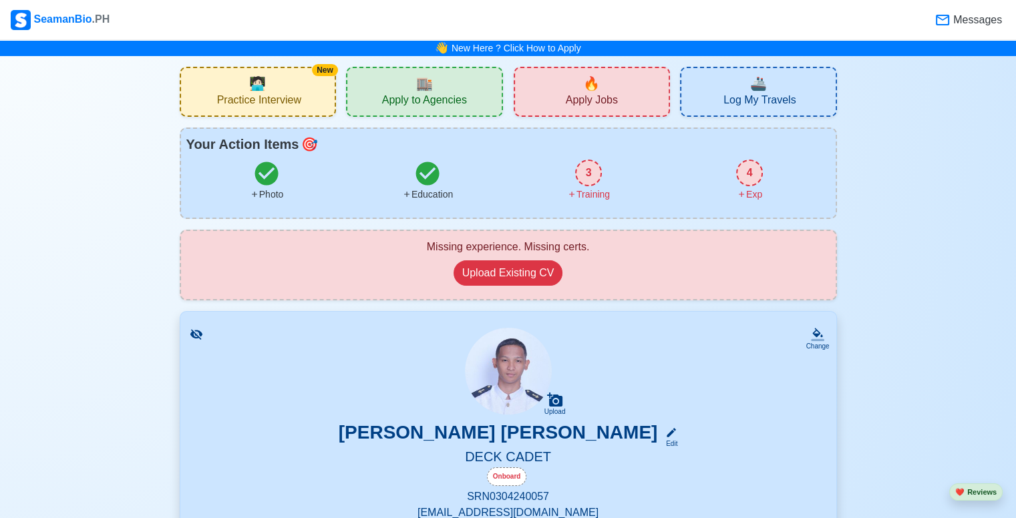
scroll to position [0, 0]
click at [363, 85] on div "🏬 Apply to Agencies" at bounding box center [424, 92] width 157 height 50
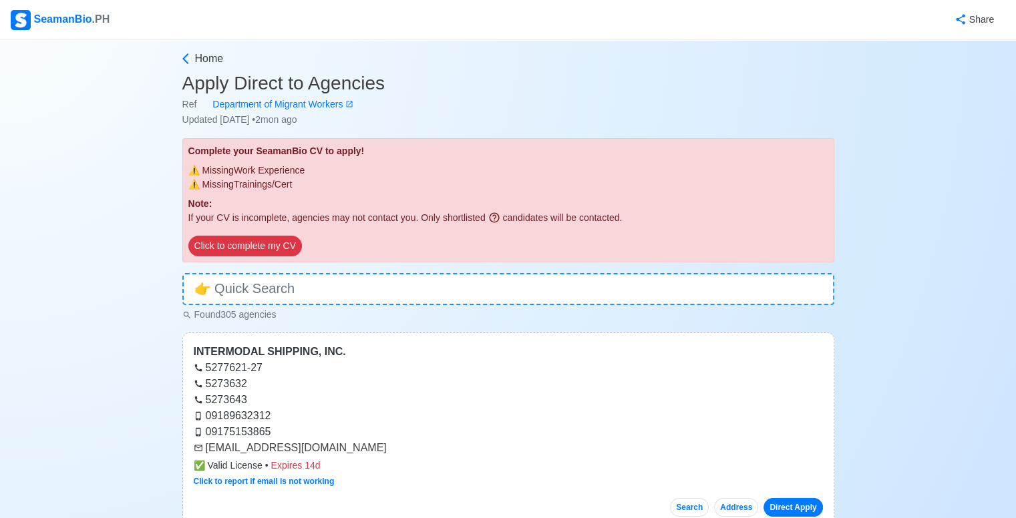
click at [251, 234] on div "Complete your SeamanBio CV to apply! ⚠️ Missing Work Experience ⚠️ Missing Trai…" at bounding box center [508, 200] width 652 height 124
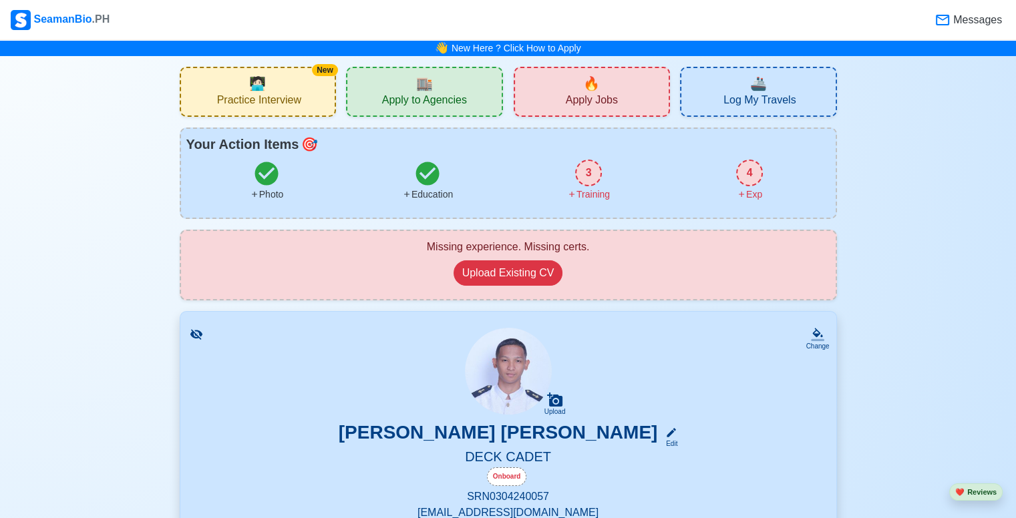
click at [566, 168] on div "3 Training" at bounding box center [588, 181] width 161 height 42
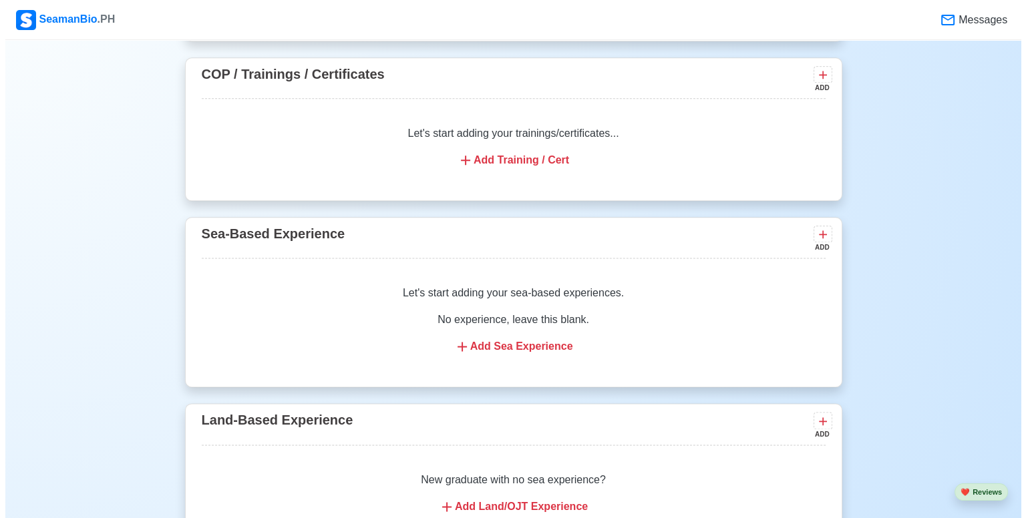
scroll to position [1648, 0]
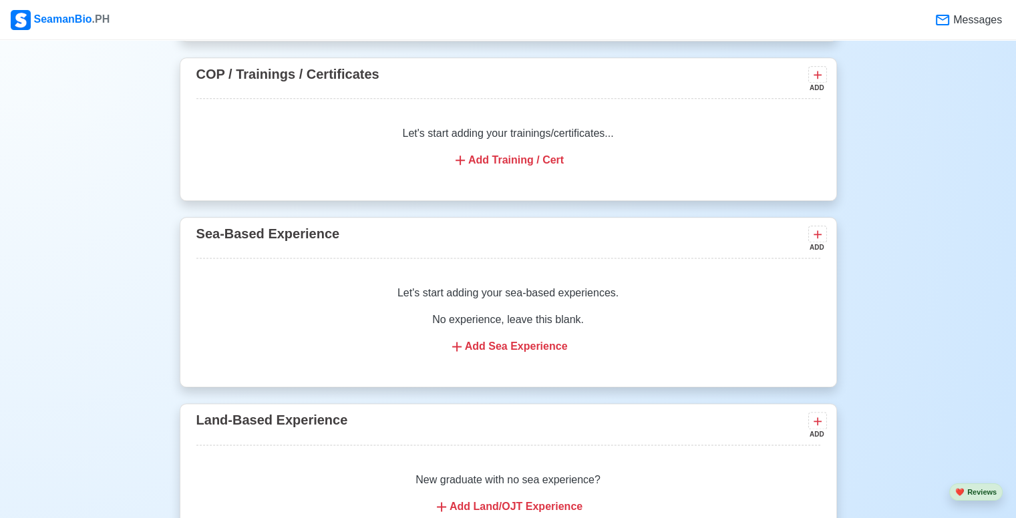
click at [463, 152] on icon at bounding box center [460, 160] width 16 height 16
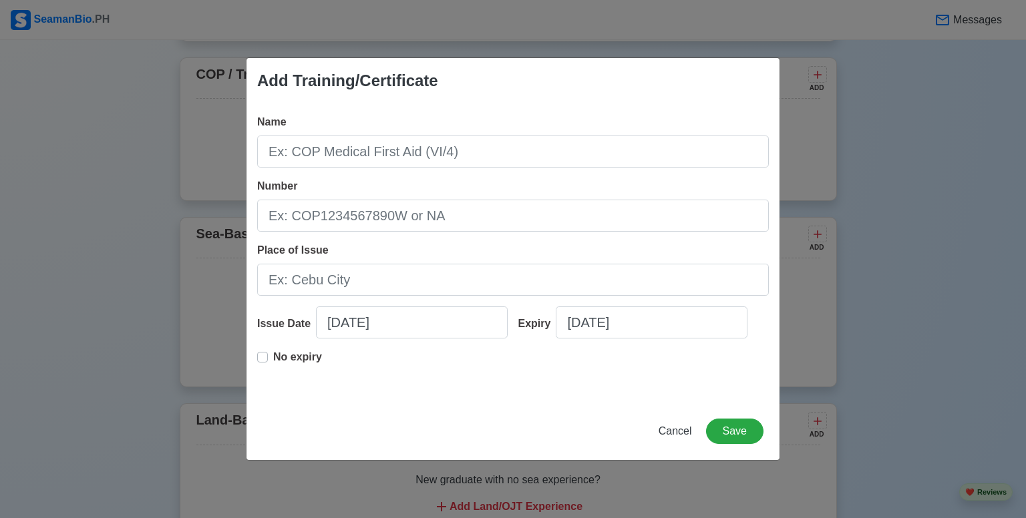
click at [273, 356] on label "No expiry" at bounding box center [297, 362] width 49 height 27
click at [269, 361] on div "No expiry" at bounding box center [289, 362] width 65 height 27
click at [670, 425] on span "Cancel" at bounding box center [674, 430] width 33 height 11
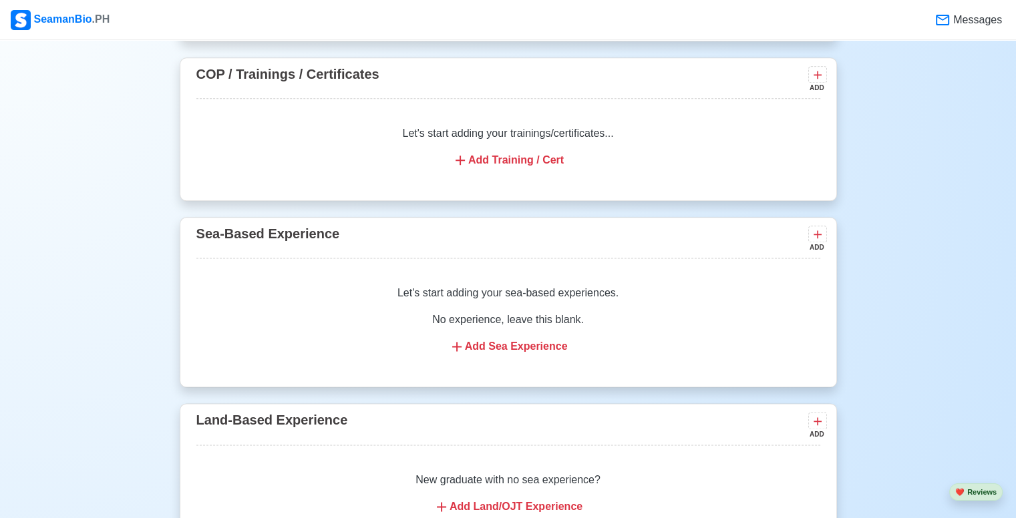
click at [493, 340] on div "Add Sea Experience" at bounding box center [508, 347] width 592 height 16
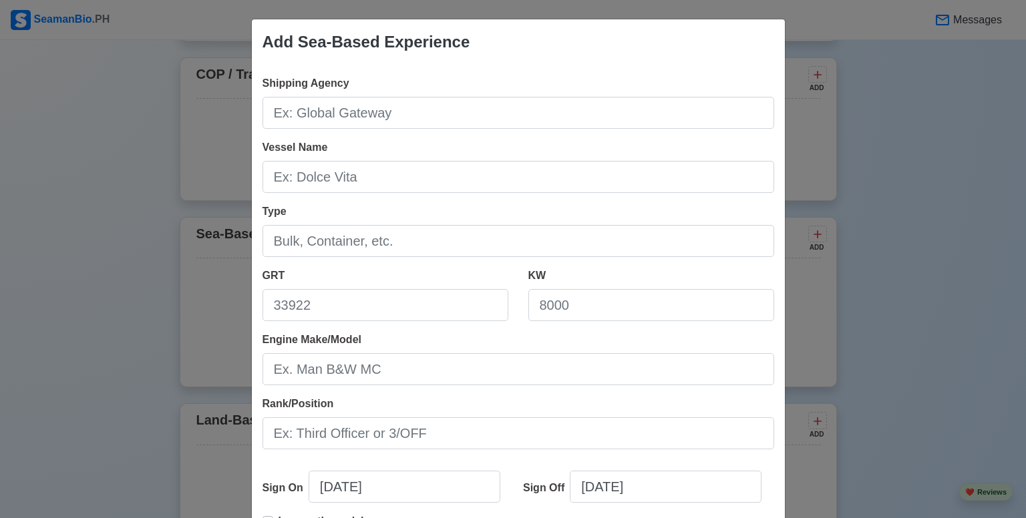
click at [917, 156] on div "Add Sea-Based Experience Shipping Agency Vessel Name Type GRT KW Engine Make/Mo…" at bounding box center [513, 259] width 1026 height 518
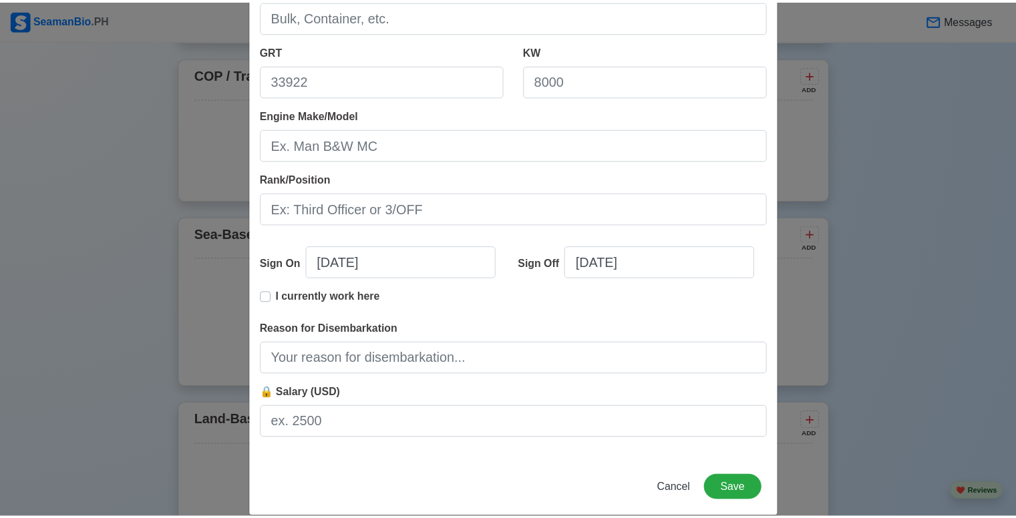
scroll to position [230, 0]
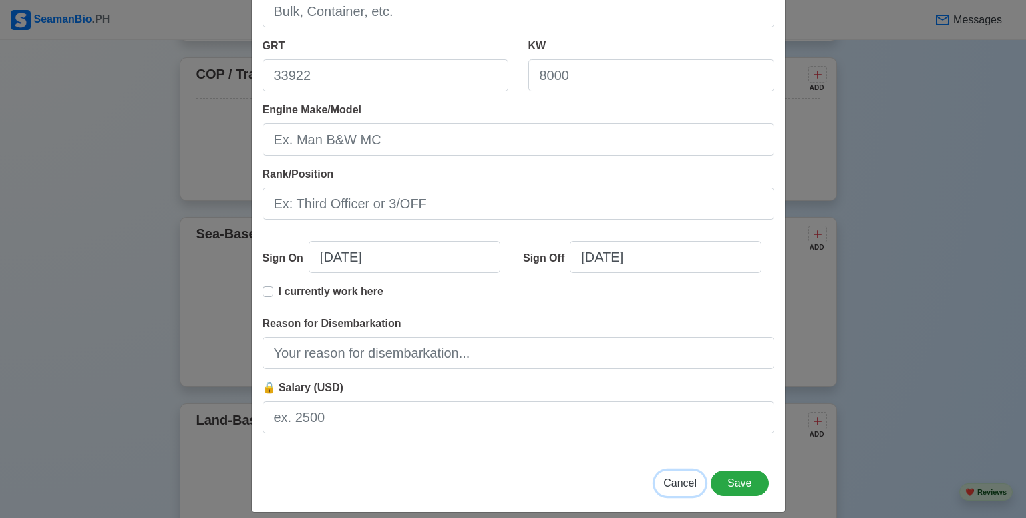
click at [686, 480] on span "Cancel" at bounding box center [679, 482] width 33 height 11
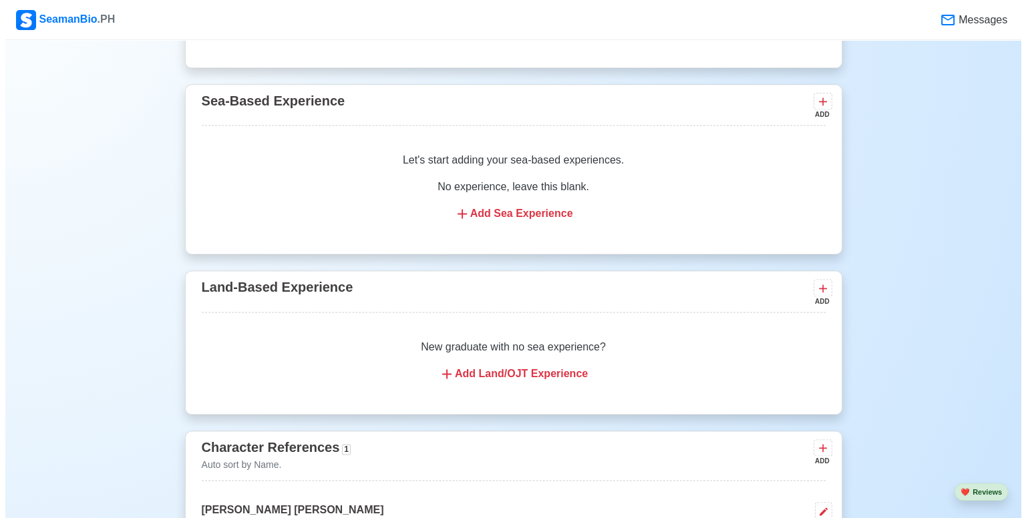
scroll to position [1782, 0]
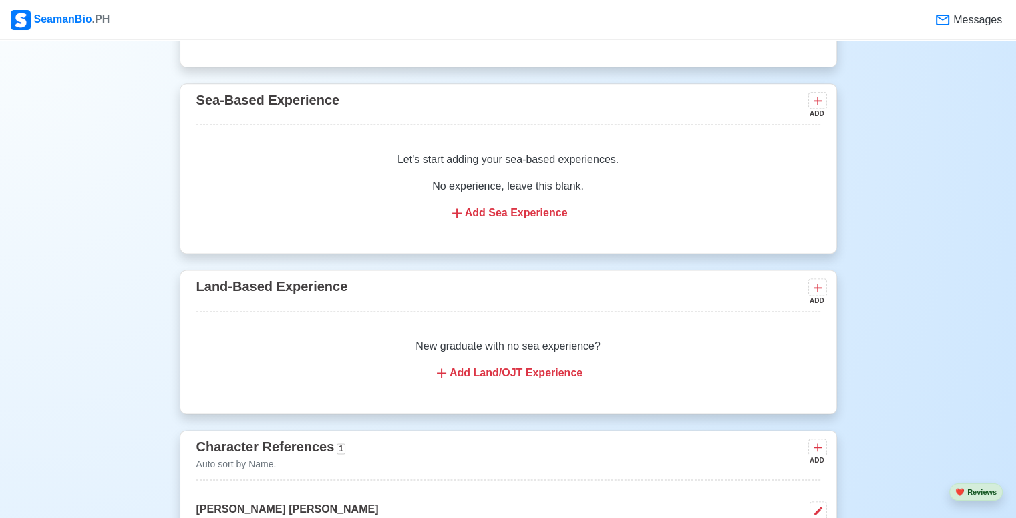
click at [563, 367] on div "Add Land/OJT Experience" at bounding box center [508, 373] width 592 height 16
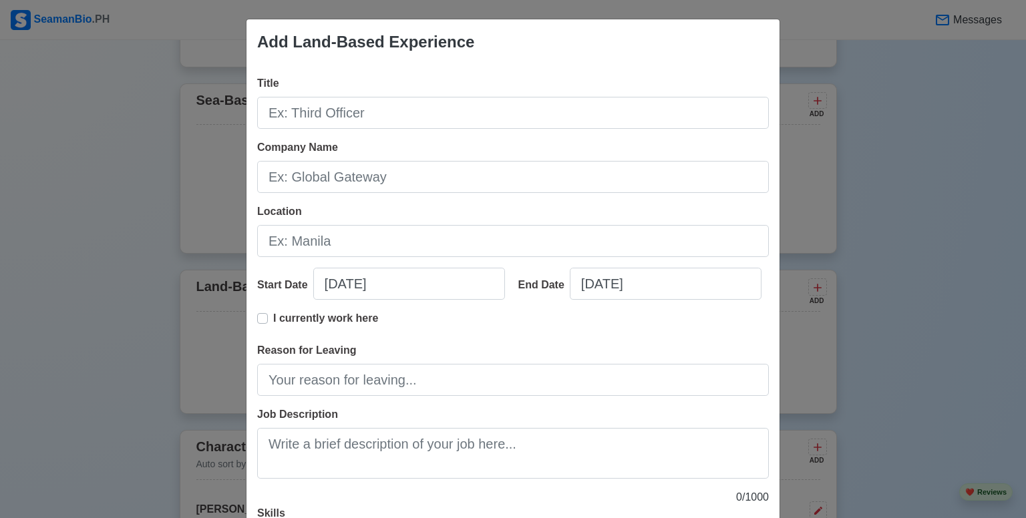
click at [844, 203] on div "Add Land-Based Experience Title Company Name Location Start Date 10/05/2025 End…" at bounding box center [513, 259] width 1026 height 518
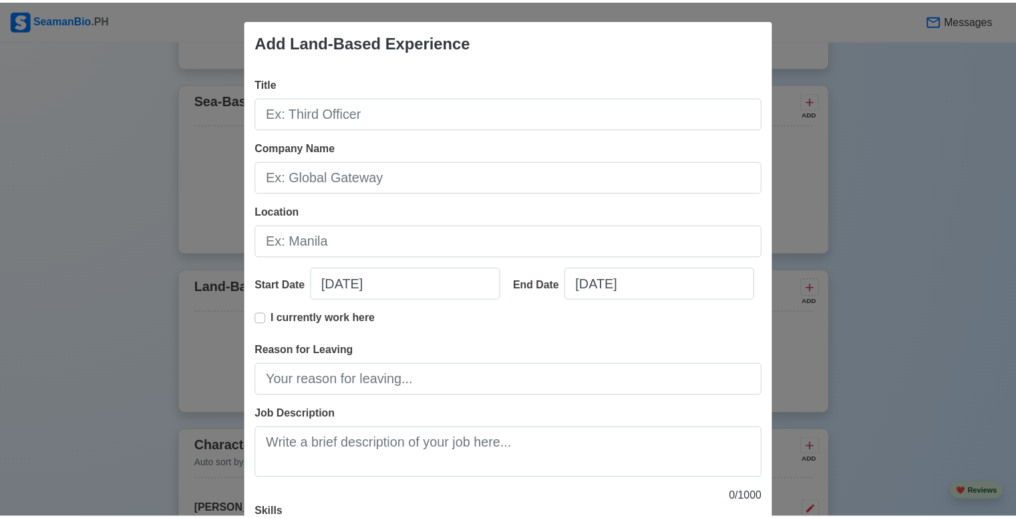
scroll to position [138, 0]
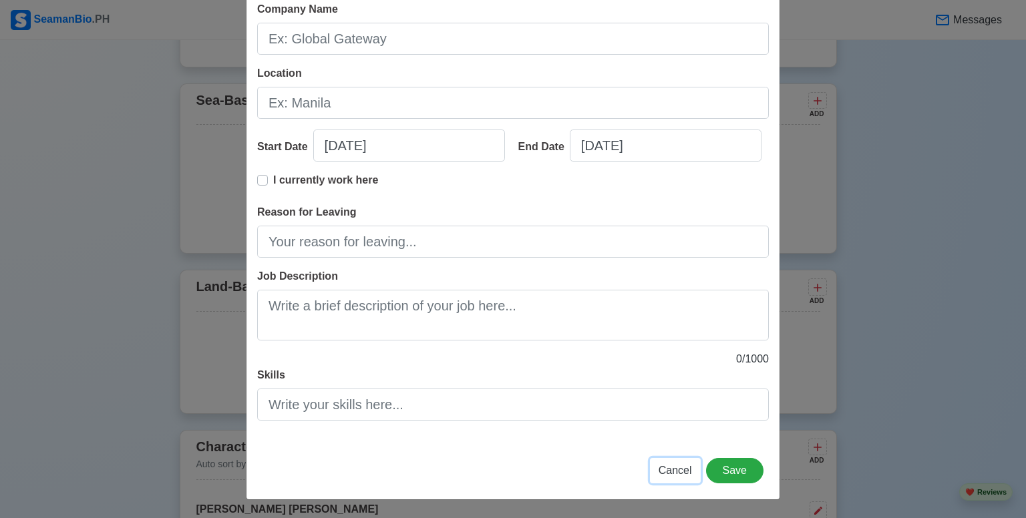
click at [673, 473] on span "Cancel" at bounding box center [674, 470] width 33 height 11
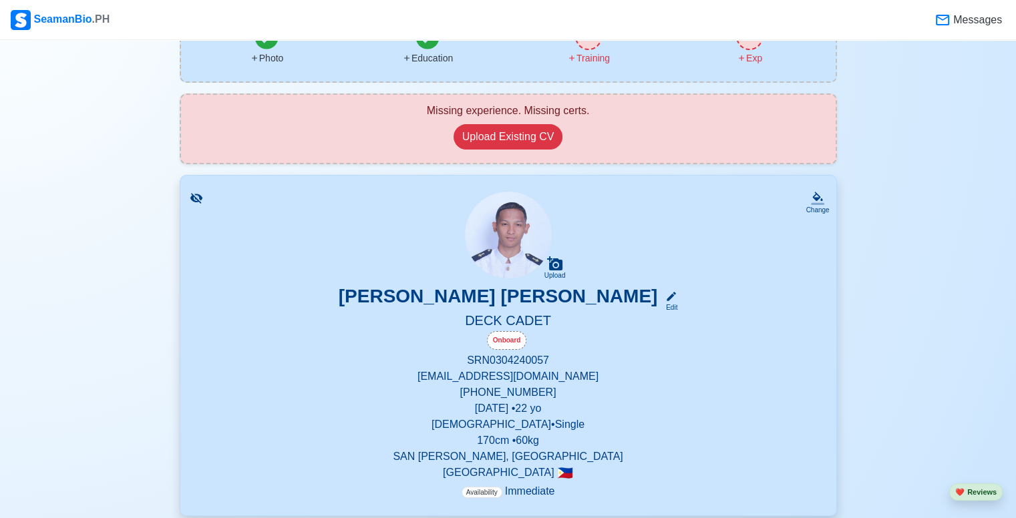
scroll to position [0, 0]
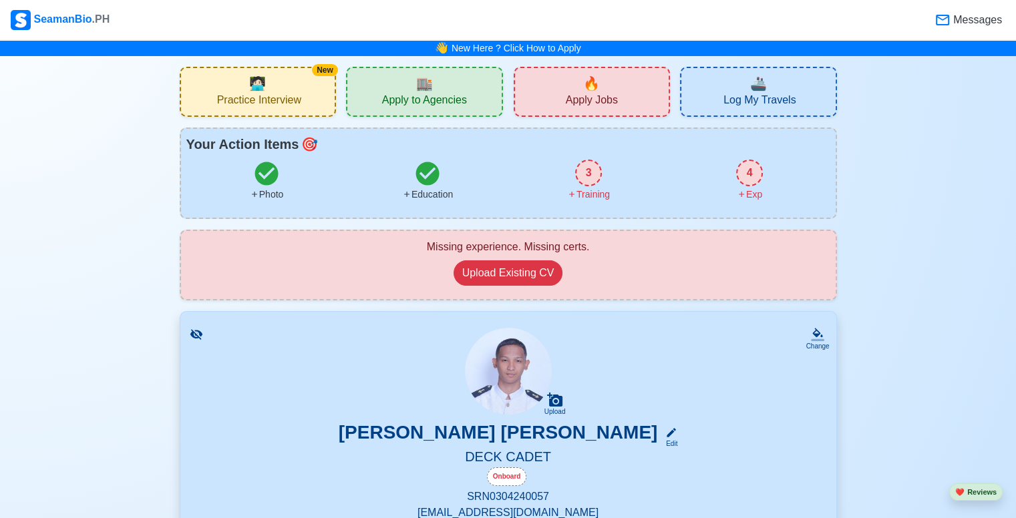
click at [465, 83] on div "🏬 Apply to Agencies" at bounding box center [424, 92] width 157 height 50
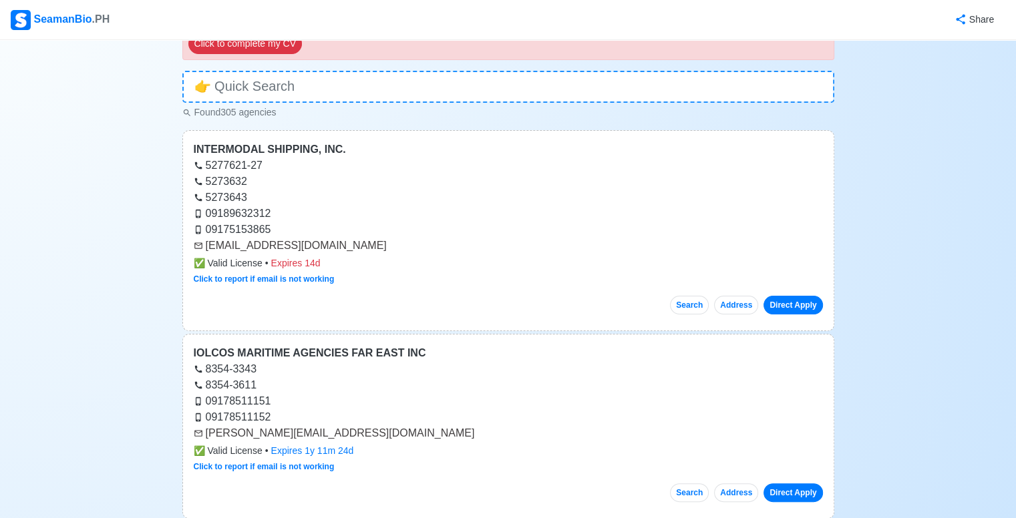
scroll to position [203, 0]
click at [764, 308] on div "Search Address Direct Apply" at bounding box center [508, 298] width 629 height 29
click at [771, 305] on button "Direct Apply" at bounding box center [792, 304] width 59 height 19
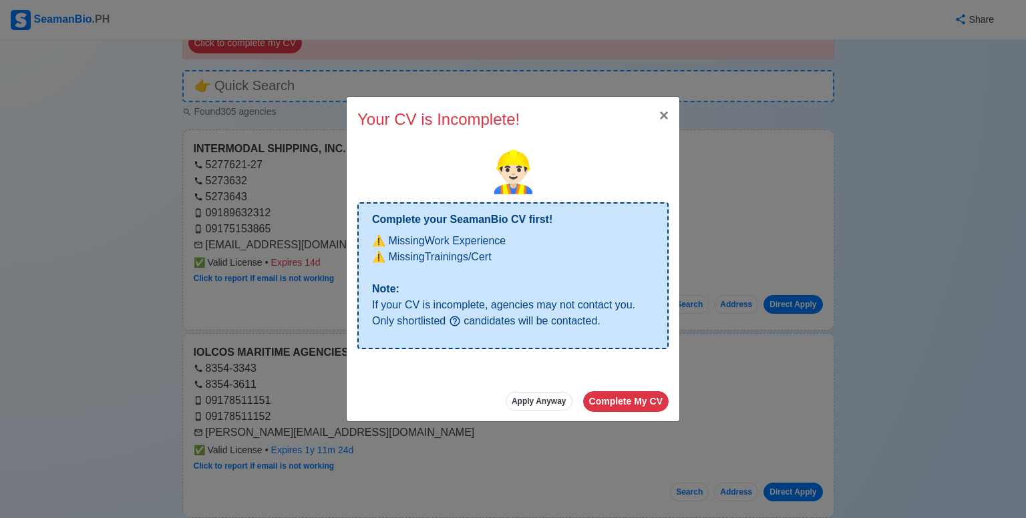
click at [731, 204] on div "Your CV is Incomplete! × Close 👷🏻‍♂️ Complete your SeamanBio CV first! ⚠️ Missi…" at bounding box center [513, 259] width 1026 height 518
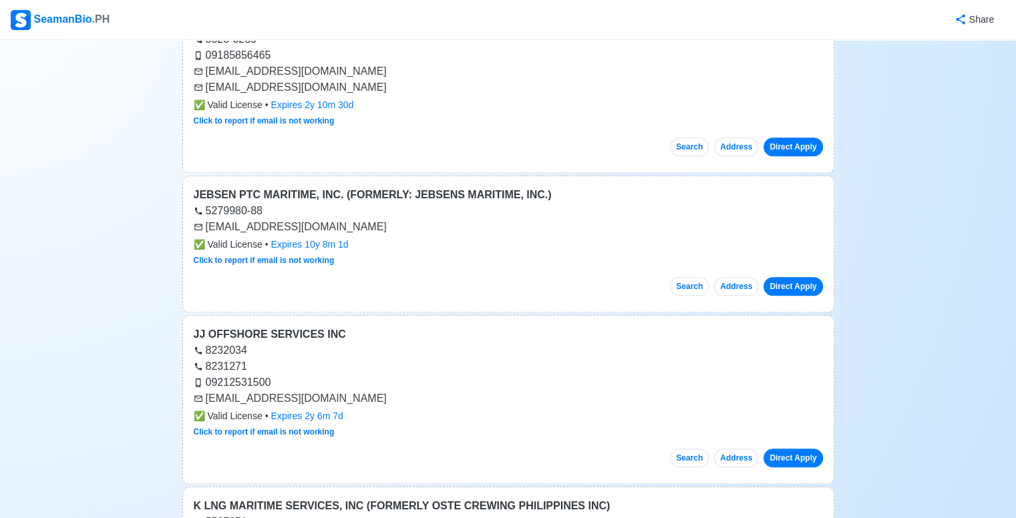
scroll to position [1048, 0]
click at [717, 276] on button "Address" at bounding box center [736, 285] width 44 height 19
click at [692, 276] on div "Search Address Direct Apply" at bounding box center [508, 279] width 629 height 29
click at [692, 276] on button "Search" at bounding box center [689, 285] width 39 height 19
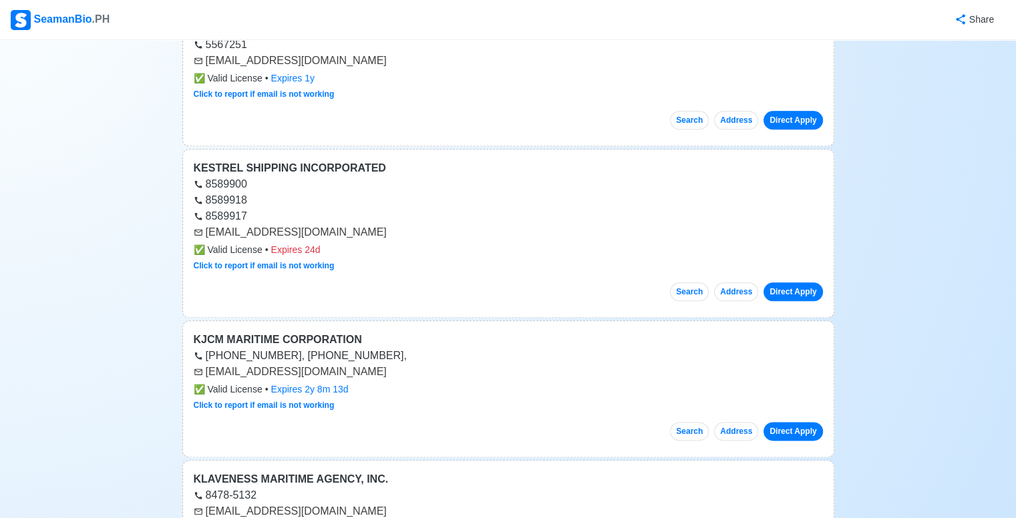
scroll to position [1525, 0]
click at [691, 282] on button "Search" at bounding box center [689, 291] width 39 height 19
